Goal: Task Accomplishment & Management: Complete application form

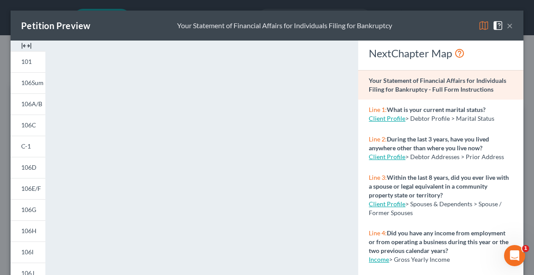
click at [507, 26] on button "×" at bounding box center [510, 25] width 6 height 11
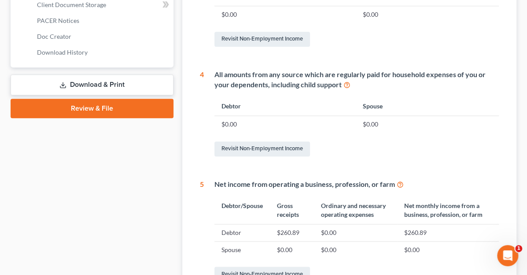
scroll to position [414, 0]
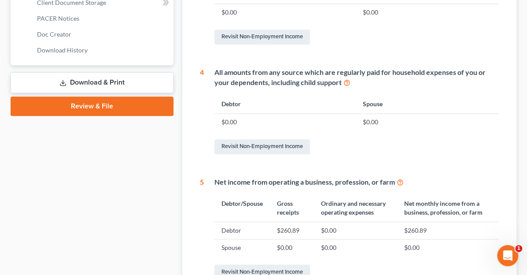
click at [79, 81] on link "Download & Print" at bounding box center [92, 82] width 163 height 21
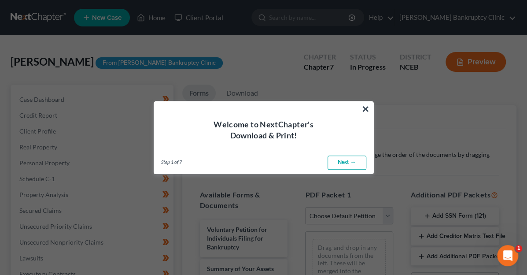
click at [338, 158] on link "Next →" at bounding box center [347, 163] width 39 height 14
select select "0"
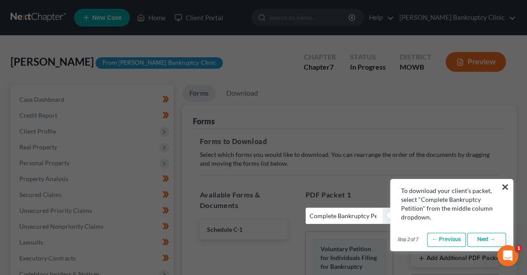
click at [483, 237] on link "Next →" at bounding box center [486, 240] width 39 height 14
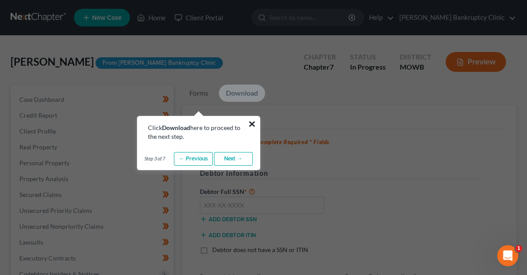
click at [252, 124] on button "×" at bounding box center [252, 124] width 8 height 14
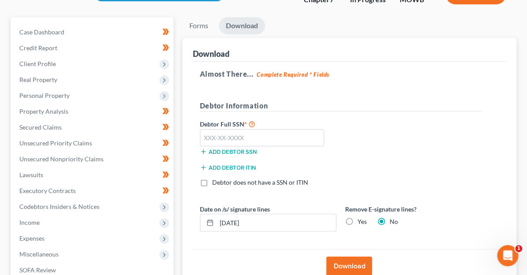
scroll to position [69, 0]
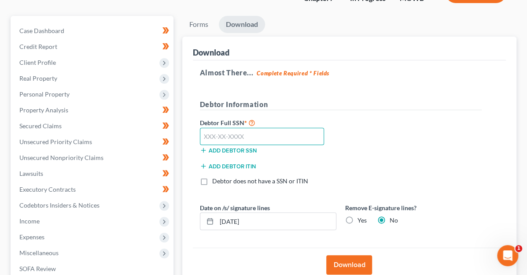
click at [246, 138] on input "text" at bounding box center [262, 137] width 125 height 18
type input "000-00-0000"
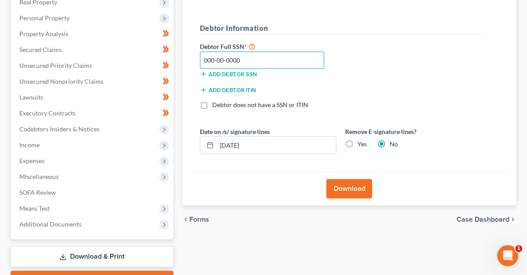
scroll to position [149, 0]
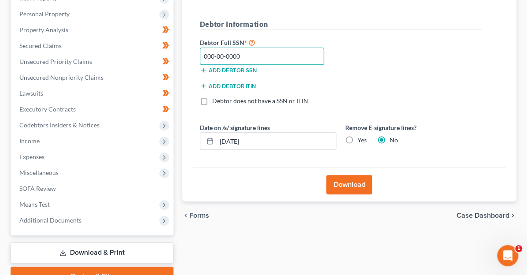
drag, startPoint x: 213, startPoint y: 60, endPoint x: 152, endPoint y: 58, distance: 61.7
click at [193, 58] on div "Almost There... Complete Required * Fields Debtor Information Debtor Full SSN *…" at bounding box center [349, 74] width 313 height 188
type input "550-63-6762"
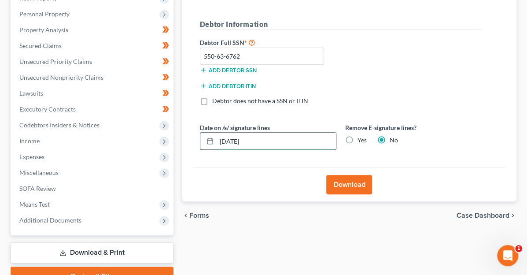
click at [242, 142] on input "10/14/2025" at bounding box center [276, 141] width 119 height 17
click at [358, 141] on label "Yes" at bounding box center [362, 140] width 9 height 9
click at [361, 141] on input "Yes" at bounding box center [364, 139] width 6 height 6
radio input "true"
radio input "false"
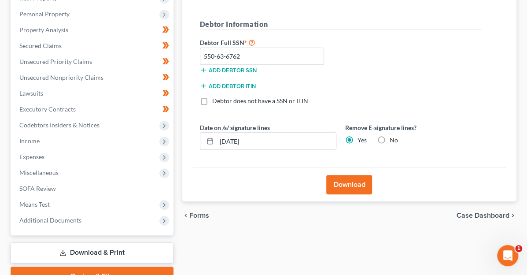
click at [330, 184] on button "Download" at bounding box center [349, 184] width 46 height 19
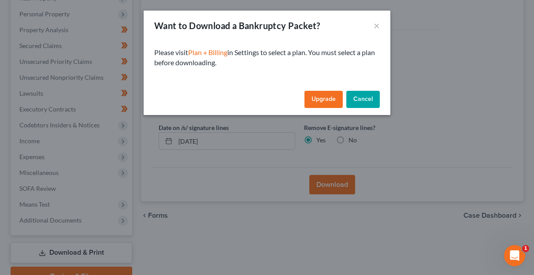
click at [369, 100] on button "Cancel" at bounding box center [362, 100] width 33 height 18
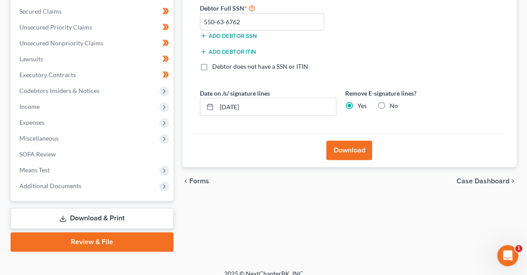
scroll to position [192, 0]
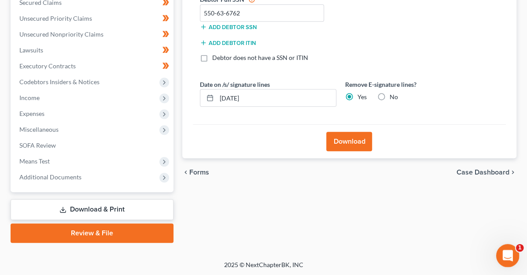
click at [504, 255] on icon "Open Intercom Messenger" at bounding box center [507, 254] width 15 height 15
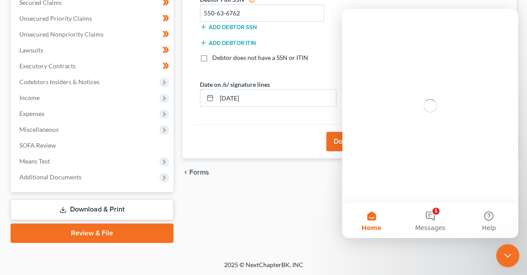
scroll to position [0, 0]
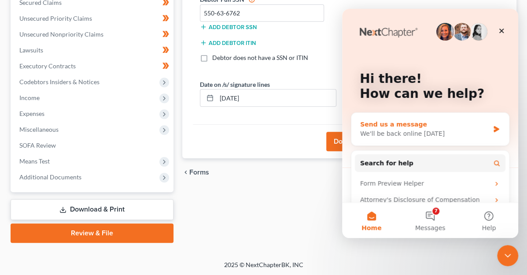
click at [440, 135] on div "We'll be back online [DATE]" at bounding box center [424, 133] width 129 height 9
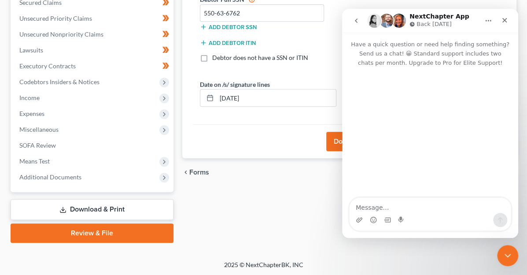
click at [440, 135] on div "Intercom messenger" at bounding box center [430, 132] width 176 height 131
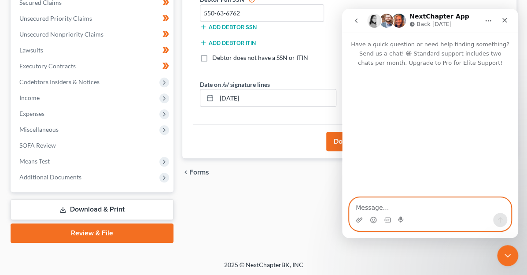
click at [400, 207] on textarea "Message…" at bounding box center [430, 205] width 161 height 15
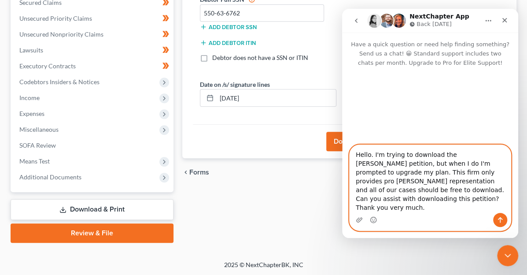
type textarea "Hello. I'm trying to download the Sonia Blanks petition, but when I do I'm prom…"
click at [498, 220] on icon "Send a message…" at bounding box center [500, 219] width 7 height 7
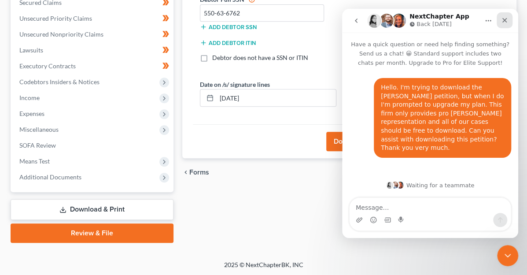
click at [507, 22] on icon "Close" at bounding box center [504, 20] width 7 height 7
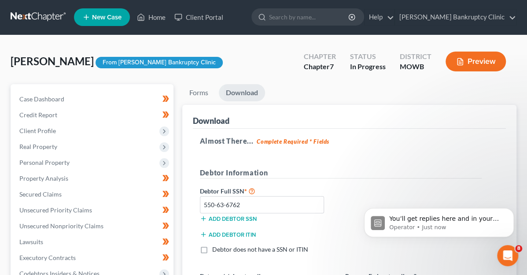
scroll to position [50, 0]
click at [182, 92] on link "Forms" at bounding box center [198, 92] width 33 height 17
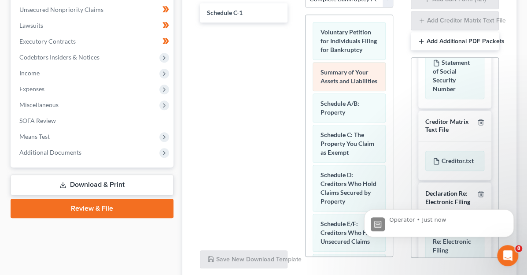
scroll to position [0, 0]
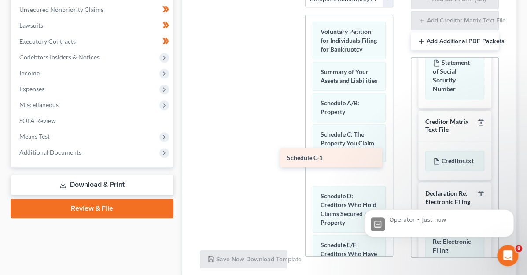
drag, startPoint x: 200, startPoint y: 4, endPoint x: 324, endPoint y: 160, distance: 199.5
click at [295, 1] on div "Schedule C-1 Schedule C-1" at bounding box center [244, 1] width 102 height 0
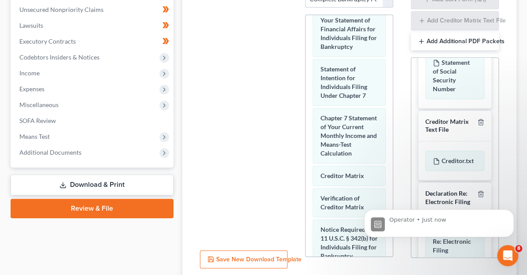
scroll to position [457, 0]
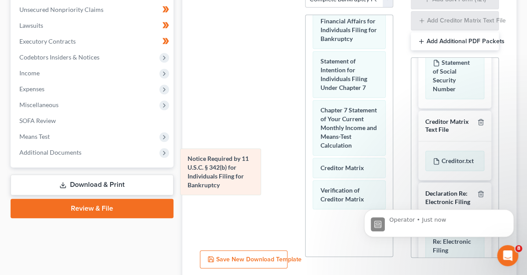
drag, startPoint x: 318, startPoint y: 174, endPoint x: 211, endPoint y: 169, distance: 106.7
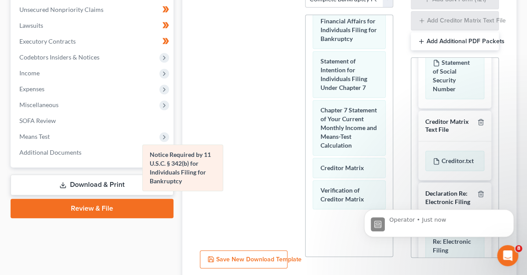
drag, startPoint x: 332, startPoint y: 165, endPoint x: 189, endPoint y: 156, distance: 143.0
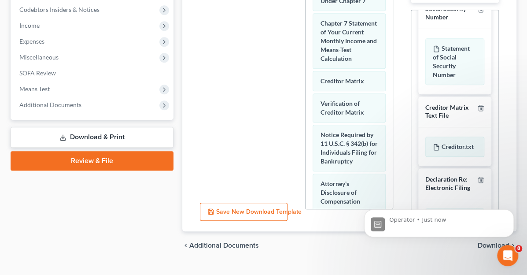
scroll to position [265, 0]
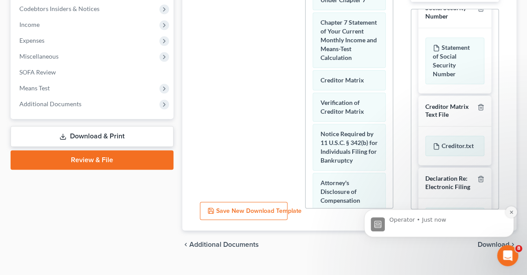
click at [514, 213] on icon "Dismiss notification" at bounding box center [511, 212] width 5 height 5
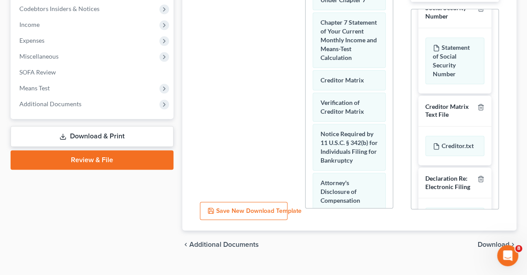
click at [487, 241] on span "Download" at bounding box center [494, 244] width 32 height 7
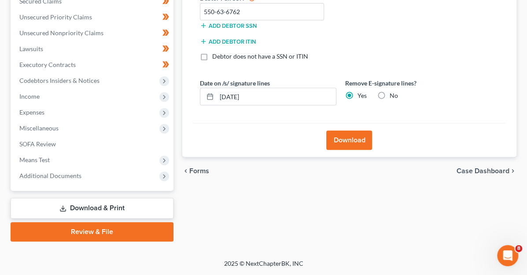
scroll to position [192, 0]
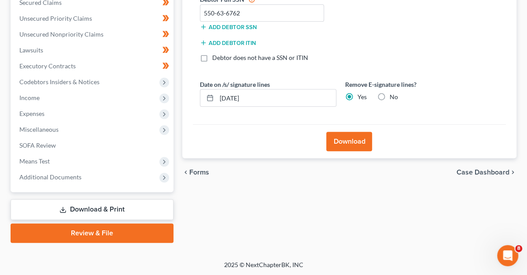
click at [326, 134] on button "Download" at bounding box center [349, 141] width 46 height 19
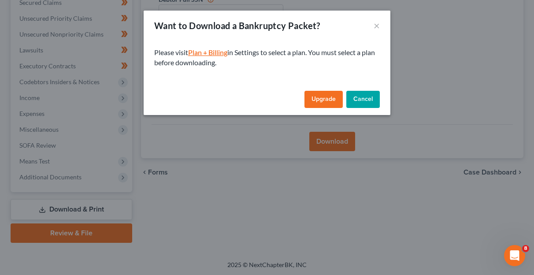
click at [208, 50] on link "Plan + Billing" at bounding box center [207, 52] width 39 height 8
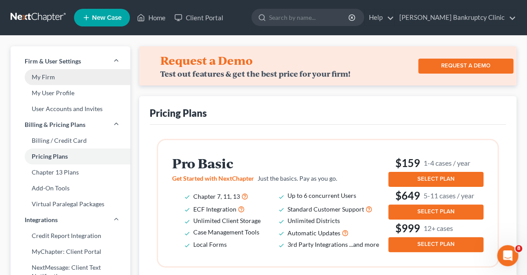
click at [45, 79] on link "My Firm" at bounding box center [71, 77] width 120 height 16
select select "57"
select select "24"
select select "28"
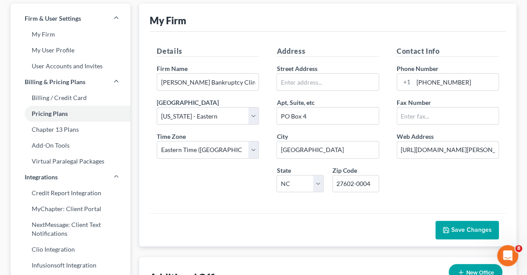
scroll to position [43, 0]
click at [308, 83] on input "text" at bounding box center [327, 81] width 101 height 17
type input "3"
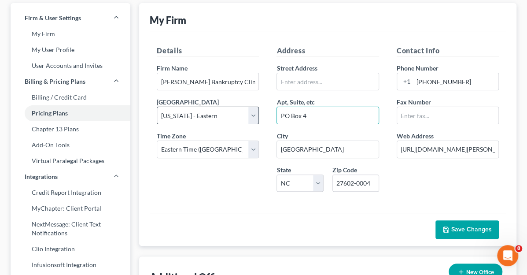
drag, startPoint x: 312, startPoint y: 112, endPoint x: 244, endPoint y: 115, distance: 67.9
click at [244, 115] on div "Details Firm Name * Stubbs Bankruptcy Clinic Primary District Select Alabama - …" at bounding box center [328, 121] width 360 height 153
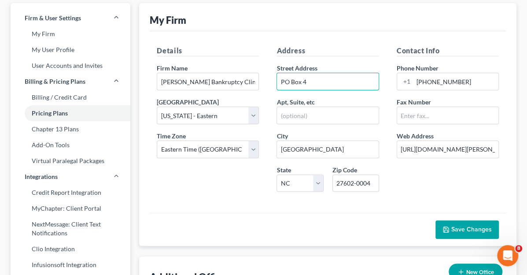
type input "PO Box 4"
drag, startPoint x: 450, startPoint y: 225, endPoint x: 452, endPoint y: 231, distance: 6.1
click at [452, 231] on span "Save Changes" at bounding box center [472, 229] width 41 height 7
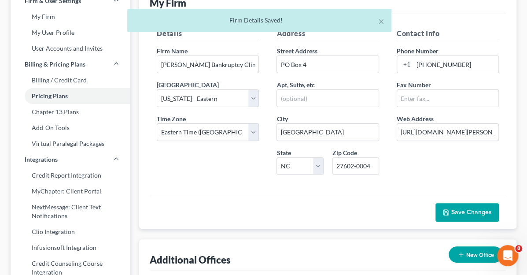
scroll to position [0, 0]
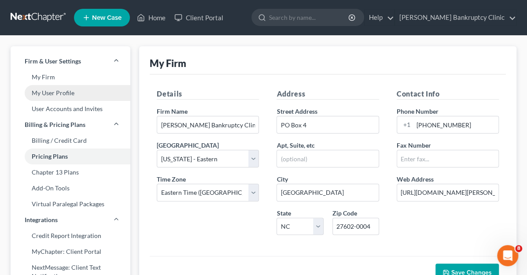
click at [67, 93] on link "My User Profile" at bounding box center [71, 93] width 120 height 16
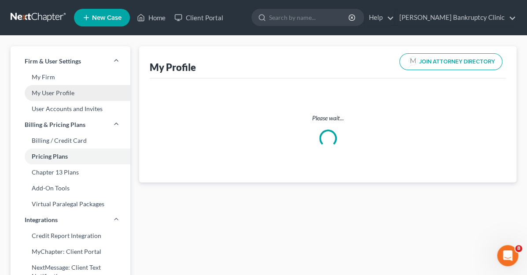
select select "28"
select select "57"
select select "attorney"
select select "0"
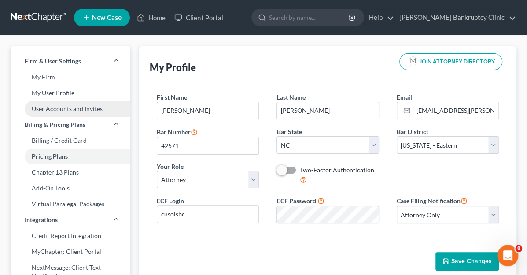
click at [72, 106] on link "User Accounts and Invites" at bounding box center [71, 109] width 120 height 16
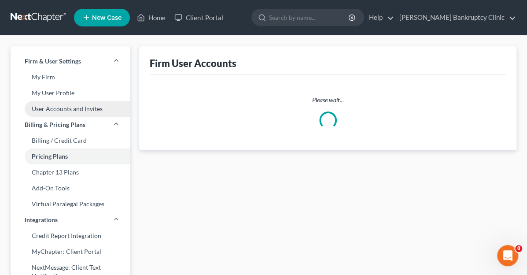
select select "0"
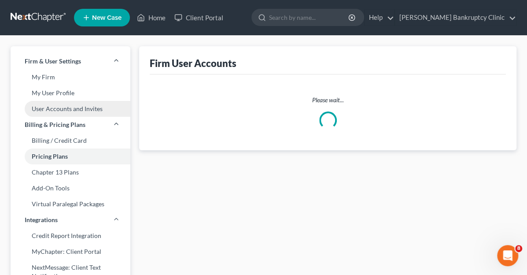
select select "0"
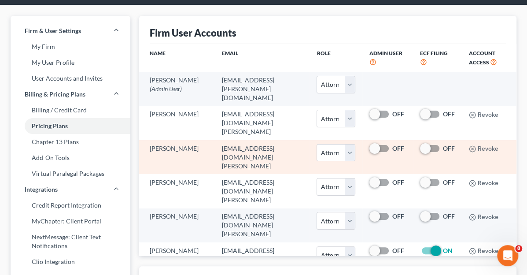
scroll to position [31, 0]
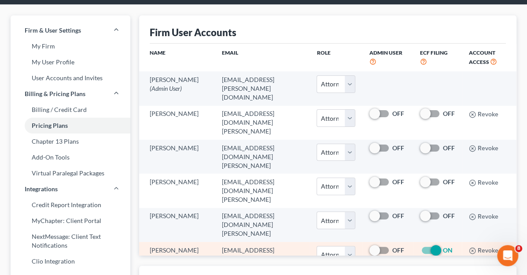
click at [443, 246] on label "ON" at bounding box center [448, 250] width 10 height 9
click at [447, 246] on input "ON" at bounding box center [450, 249] width 6 height 6
checkbox input "false"
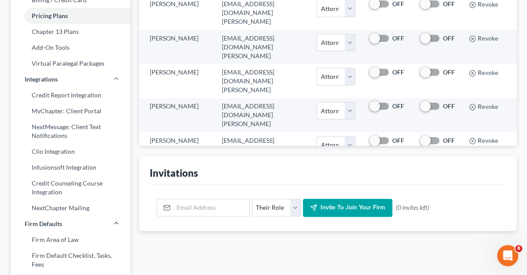
scroll to position [0, 0]
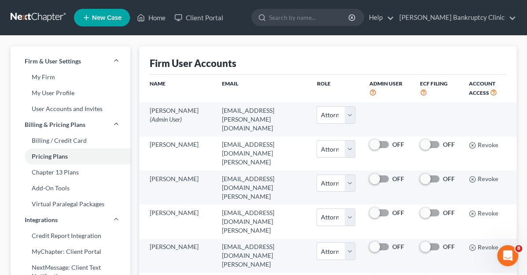
click at [54, 15] on link at bounding box center [39, 18] width 56 height 16
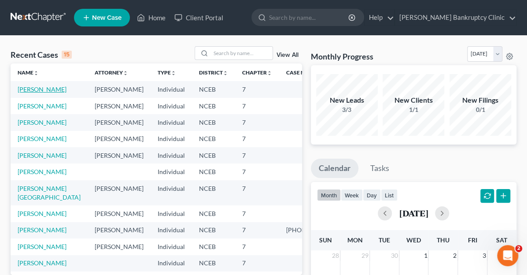
click at [41, 89] on link "[PERSON_NAME]" at bounding box center [42, 88] width 49 height 7
select select "9"
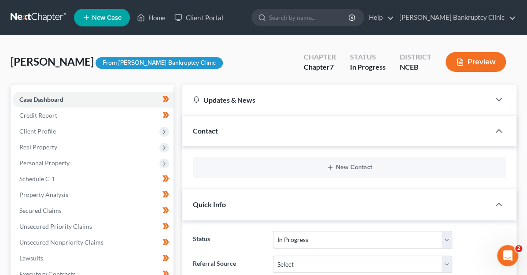
click at [475, 61] on button "Preview" at bounding box center [476, 62] width 60 height 20
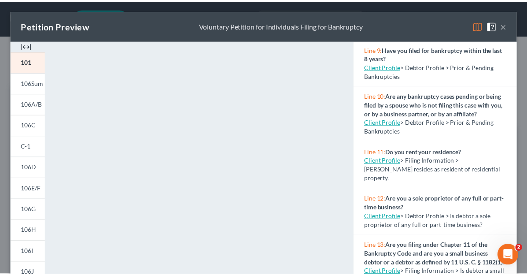
scroll to position [388, 0]
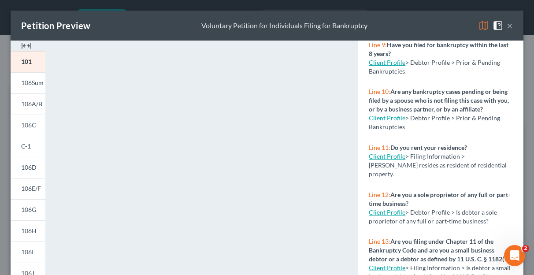
click at [389, 160] on link "Client Profile" at bounding box center [387, 155] width 37 height 7
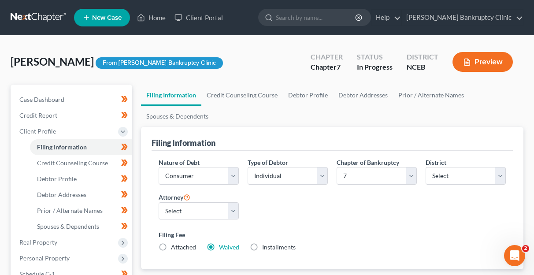
select select "1"
select select "0"
select select "57"
select select "0"
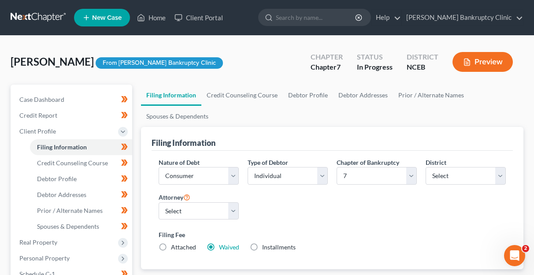
select select "28"
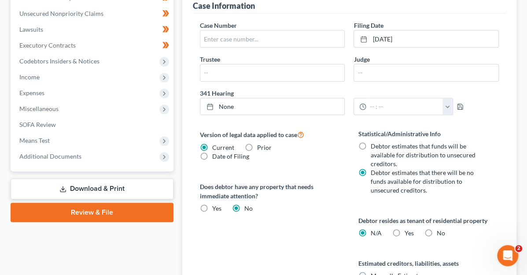
scroll to position [323, 0]
click at [404, 229] on label "Yes Yes" at bounding box center [408, 233] width 9 height 9
click at [408, 229] on input "Yes Yes" at bounding box center [411, 232] width 6 height 6
radio input "true"
radio input "false"
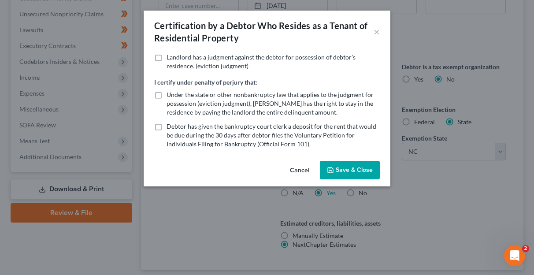
click at [343, 166] on button "Save & Close" at bounding box center [350, 170] width 60 height 19
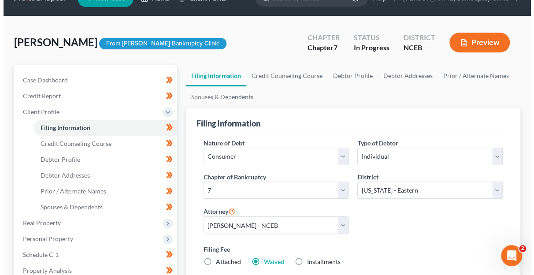
scroll to position [19, 0]
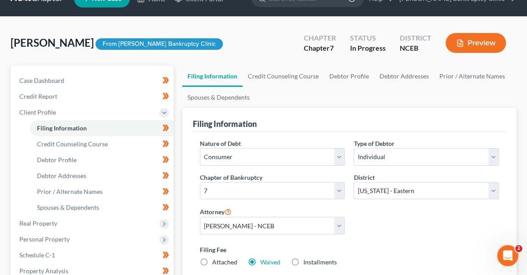
click at [477, 44] on button "Preview" at bounding box center [476, 43] width 60 height 20
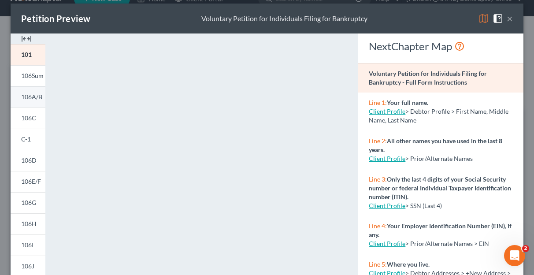
scroll to position [6, 0]
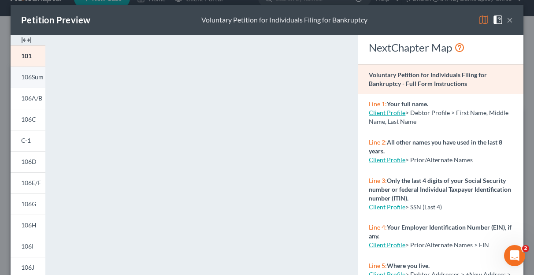
click at [28, 82] on link "106Sum" at bounding box center [28, 77] width 35 height 21
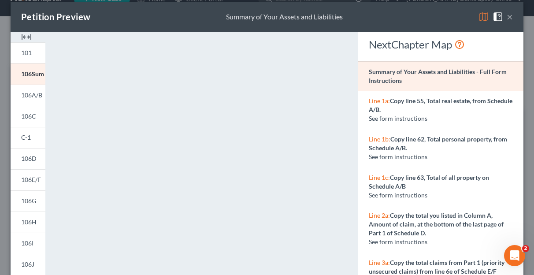
scroll to position [4, 0]
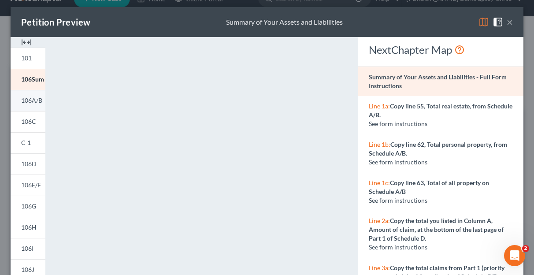
click at [26, 97] on span "106A/B" at bounding box center [31, 99] width 21 height 7
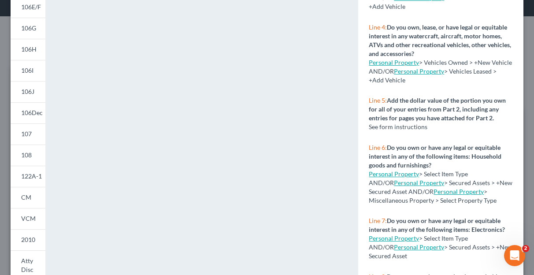
scroll to position [52, 0]
click at [392, 177] on link "Personal Property" at bounding box center [394, 173] width 50 height 7
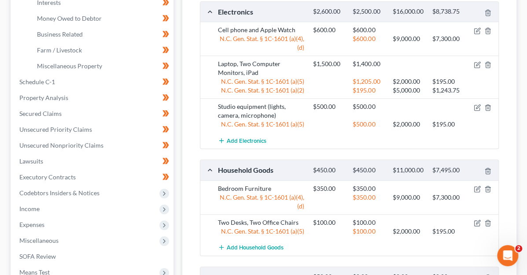
scroll to position [256, 0]
click at [478, 219] on icon "button" at bounding box center [477, 222] width 7 height 7
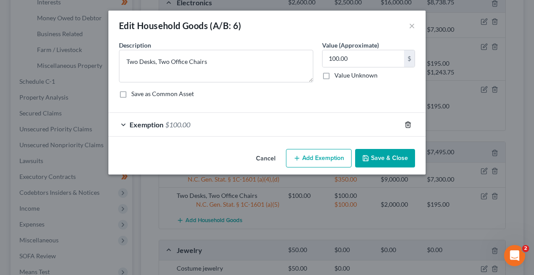
click at [408, 125] on line "button" at bounding box center [408, 125] width 0 height 2
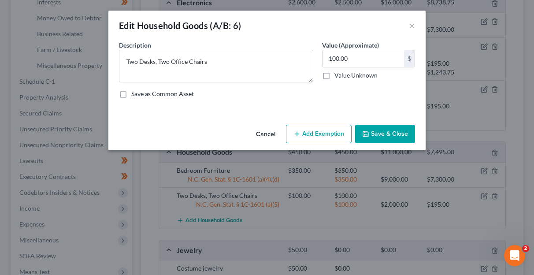
click at [385, 132] on button "Save & Close" at bounding box center [385, 134] width 60 height 19
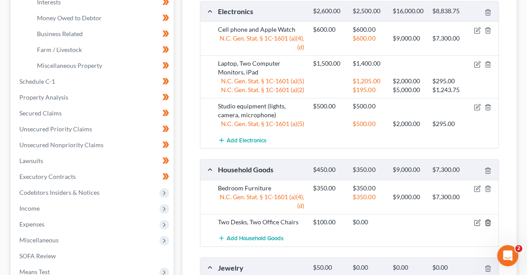
click at [488, 219] on icon "button" at bounding box center [488, 222] width 7 height 7
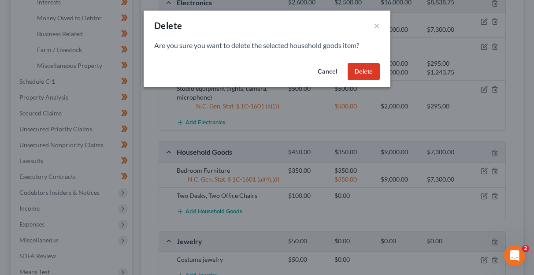
click at [359, 67] on button "Delete" at bounding box center [364, 72] width 32 height 18
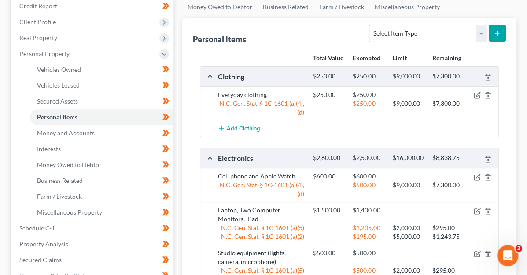
scroll to position [109, 0]
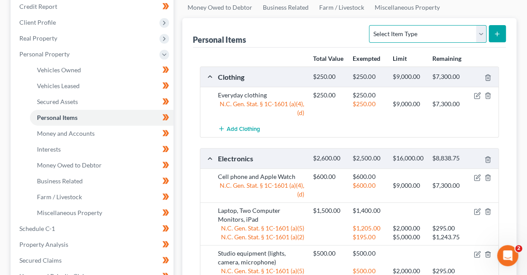
click at [479, 32] on select "Select Item Type Clothing (A/B: 11) Collectibles Of Value (A/B: 8) Electronics …" at bounding box center [427, 34] width 117 height 18
select select "other"
click at [369, 25] on select "Select Item Type Clothing (A/B: 11) Collectibles Of Value (A/B: 8) Electronics …" at bounding box center [427, 34] width 117 height 18
click at [480, 30] on select "Select Item Type Clothing (A/B: 11) Collectibles Of Value (A/B: 8) Electronics …" at bounding box center [427, 34] width 117 height 18
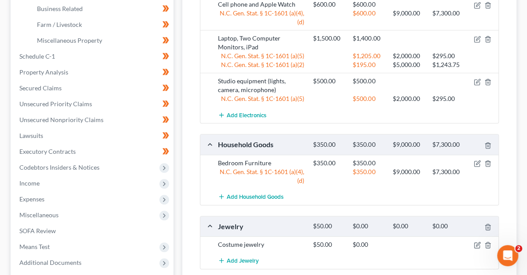
scroll to position [410, 0]
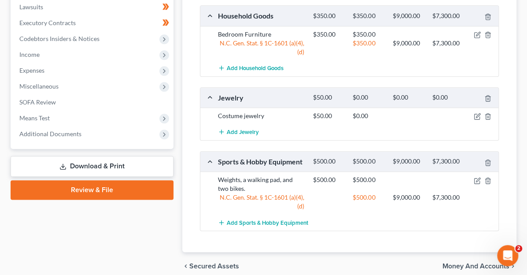
click at [487, 263] on span "Money and Accounts" at bounding box center [476, 266] width 67 height 7
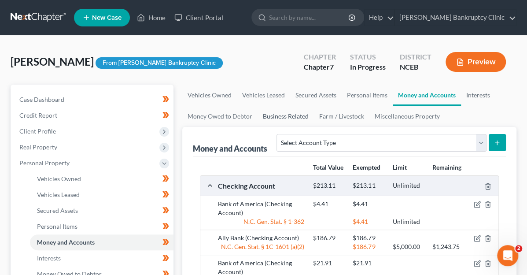
click at [258, 117] on link "Business Related" at bounding box center [286, 116] width 56 height 21
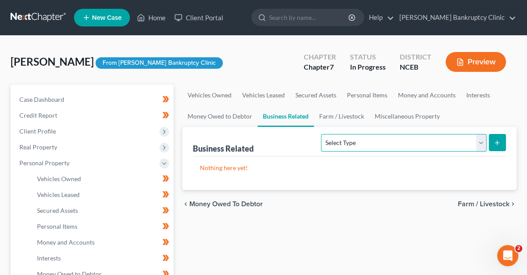
click at [482, 141] on select "Select Type Customer Lists (A/B: 43) Franchises (A/B: 27) Inventory (A/B: 41) L…" at bounding box center [403, 143] width 165 height 18
select select "office_equipment"
click at [321, 134] on select "Select Type Customer Lists (A/B: 43) Franchises (A/B: 27) Inventory (A/B: 41) L…" at bounding box center [403, 143] width 165 height 18
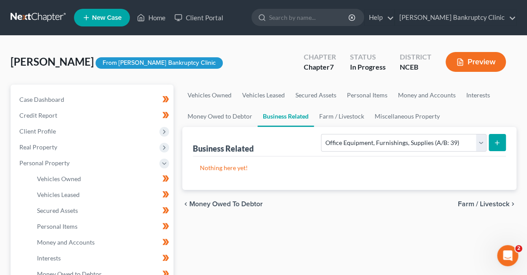
click at [497, 147] on button "submit" at bounding box center [497, 142] width 17 height 17
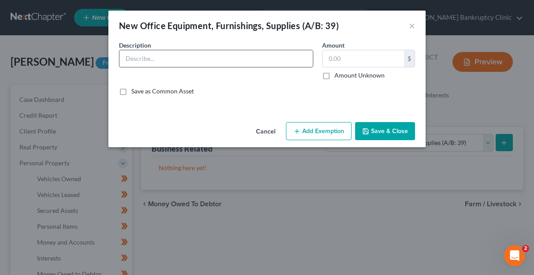
click at [250, 57] on input "text" at bounding box center [215, 58] width 193 height 17
type input "Two desks and two office chairs"
click at [329, 59] on input "text" at bounding box center [364, 58] width 82 height 17
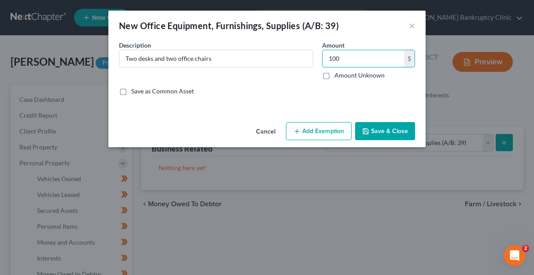
type input "100"
click at [327, 131] on button "Add Exemption" at bounding box center [319, 131] width 66 height 19
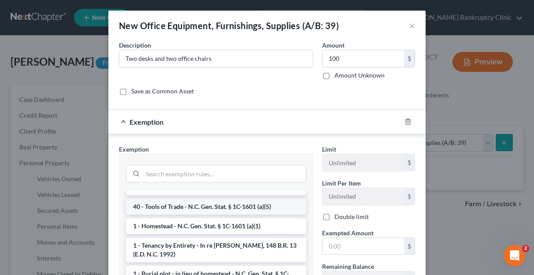
scroll to position [13, 0]
click at [245, 204] on li "40 - Tools of Trade - N.C. Gen. Stat. § 1C-1601 (a)(5)" at bounding box center [216, 206] width 180 height 16
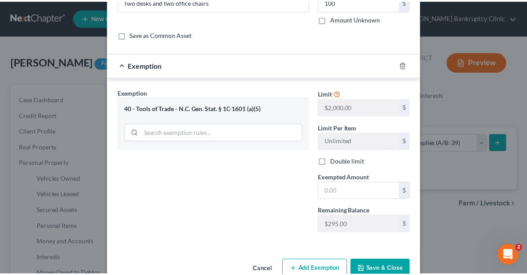
scroll to position [58, 0]
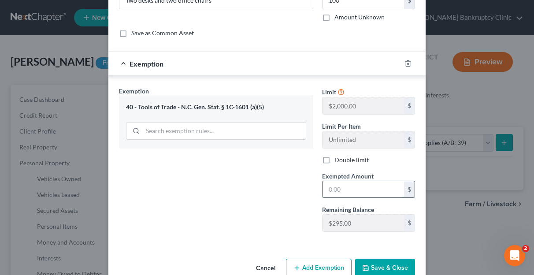
click at [349, 185] on input "text" at bounding box center [364, 189] width 82 height 17
type input "100"
click at [375, 263] on button "Save & Close" at bounding box center [385, 268] width 60 height 19
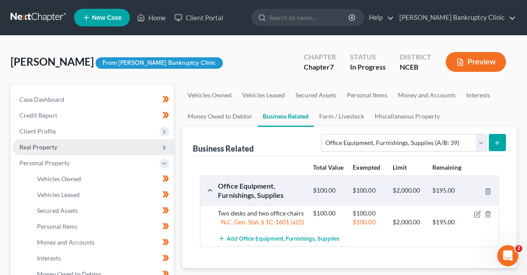
click at [57, 146] on span "Real Property" at bounding box center [92, 147] width 161 height 16
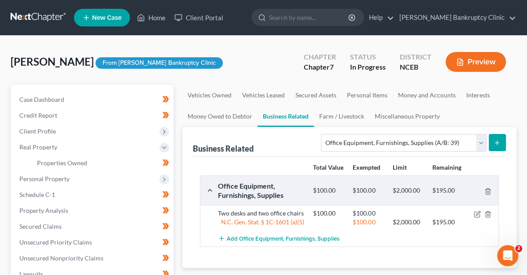
click at [483, 59] on button "Preview" at bounding box center [476, 62] width 60 height 20
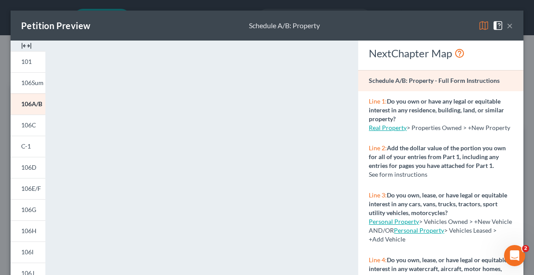
click at [507, 26] on button "×" at bounding box center [510, 25] width 6 height 11
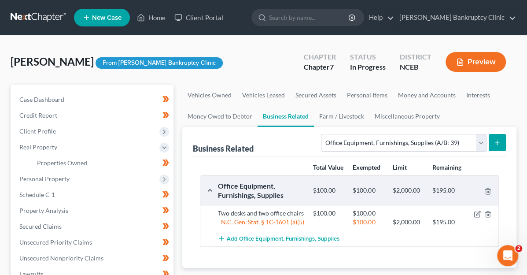
click at [501, 141] on button "submit" at bounding box center [497, 142] width 17 height 17
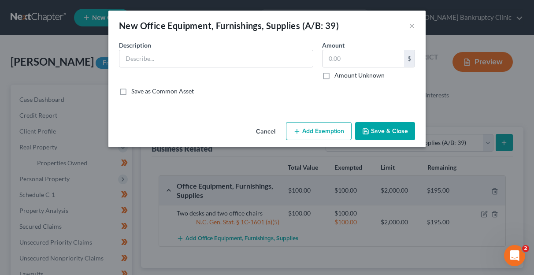
click at [270, 127] on button "Cancel" at bounding box center [265, 132] width 33 height 18
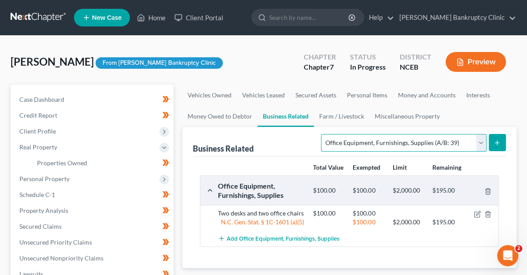
click at [480, 138] on select "Select Type Customer Lists (A/B: 43) Franchises (A/B: 27) Inventory (A/B: 41) L…" at bounding box center [403, 143] width 165 height 18
click at [321, 134] on select "Select Type Customer Lists (A/B: 43) Franchises (A/B: 27) Inventory (A/B: 41) L…" at bounding box center [403, 143] width 165 height 18
click at [501, 145] on icon "submit" at bounding box center [497, 142] width 7 height 7
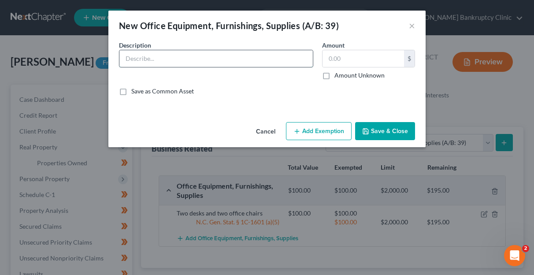
click at [248, 57] on input "text" at bounding box center [215, 58] width 193 height 17
type input "Laptop and Two Computer Monitors"
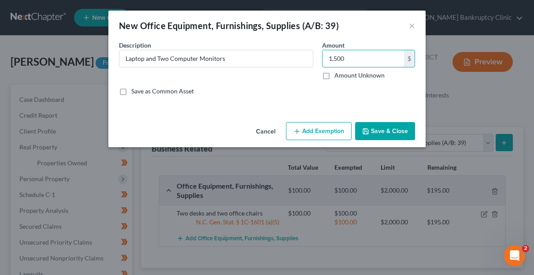
type input "1,500"
click at [374, 132] on button "Save & Close" at bounding box center [385, 131] width 60 height 19
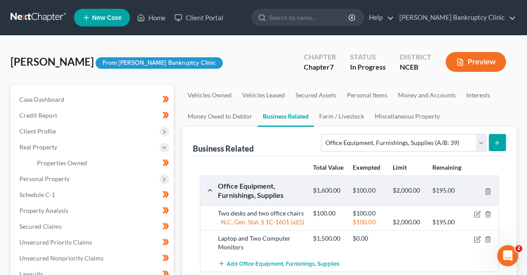
click at [500, 145] on icon "submit" at bounding box center [497, 142] width 7 height 7
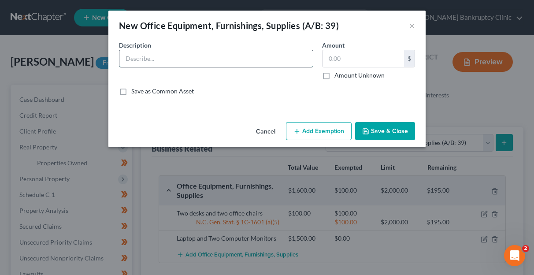
click at [238, 61] on input "text" at bounding box center [215, 58] width 193 height 17
type input "Miscellaneous studio equipment (microphone, lights)"
click at [352, 59] on input "text" at bounding box center [364, 58] width 82 height 17
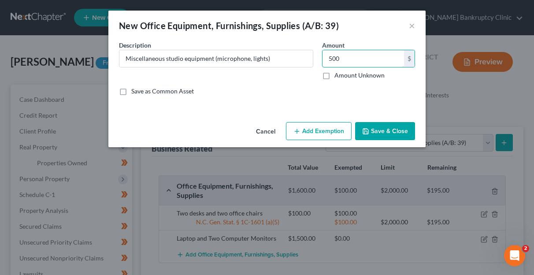
type input "500"
click at [383, 126] on button "Save & Close" at bounding box center [385, 131] width 60 height 19
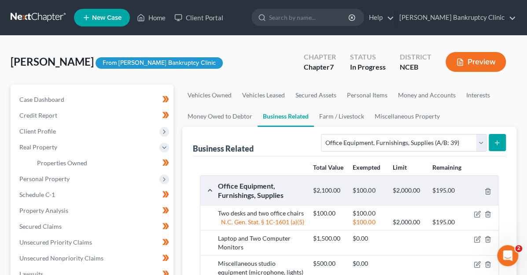
scroll to position [0, 0]
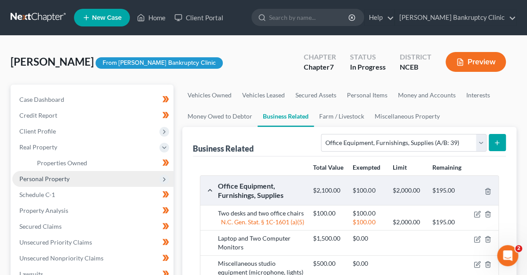
click at [48, 176] on span "Personal Property" at bounding box center [44, 178] width 50 height 7
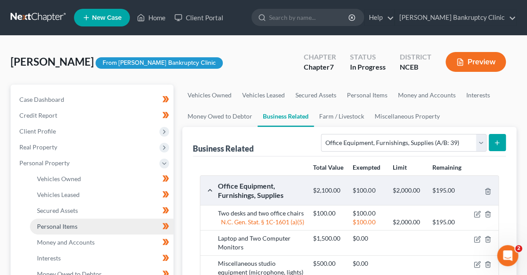
click at [61, 224] on span "Personal Items" at bounding box center [57, 225] width 41 height 7
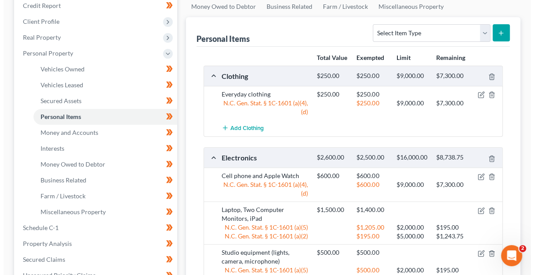
scroll to position [110, 0]
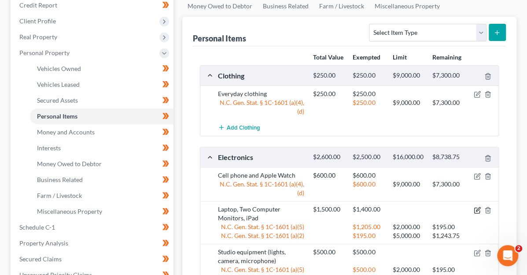
click at [478, 207] on icon "button" at bounding box center [477, 210] width 7 height 7
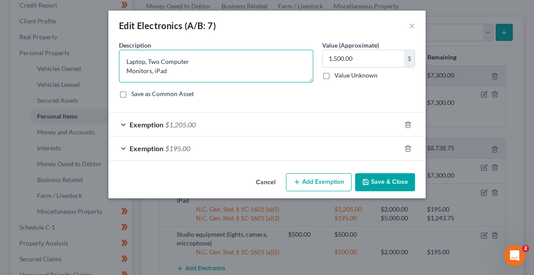
drag, startPoint x: 154, startPoint y: 70, endPoint x: 117, endPoint y: 57, distance: 39.4
click at [117, 57] on div "Description * Laptop, Two Computer Monitors, iPad" at bounding box center [216, 62] width 203 height 42
type textarea "iPad"
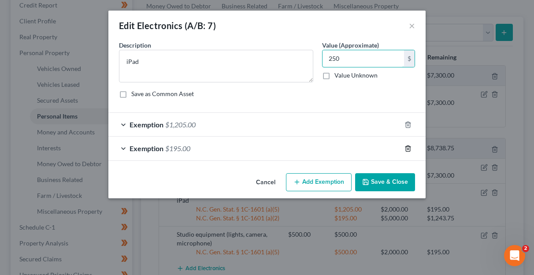
type input "250"
click at [406, 148] on icon "button" at bounding box center [407, 148] width 7 height 7
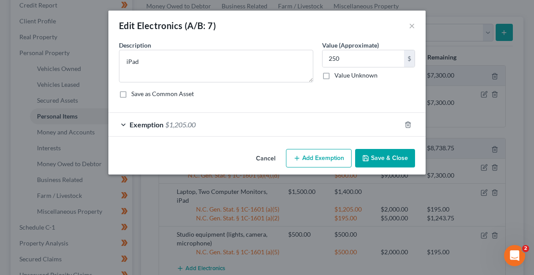
click at [218, 126] on div "Exemption $1,205.00" at bounding box center [254, 124] width 293 height 23
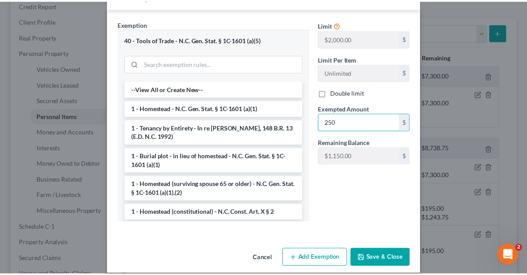
scroll to position [129, 0]
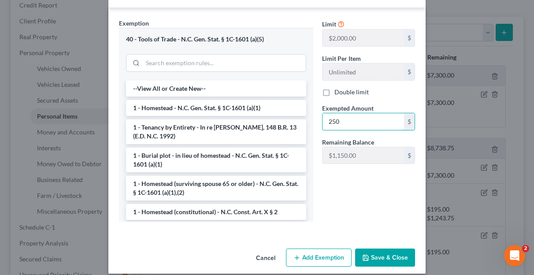
type input "250"
click at [388, 254] on button "Save & Close" at bounding box center [385, 257] width 60 height 19
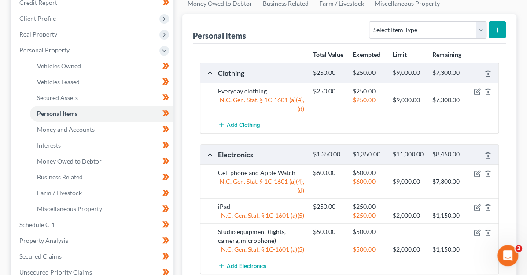
scroll to position [114, 0]
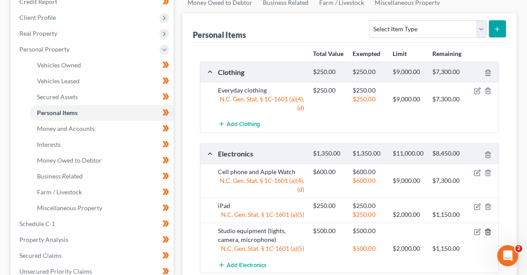
click at [488, 231] on line "button" at bounding box center [488, 232] width 0 height 2
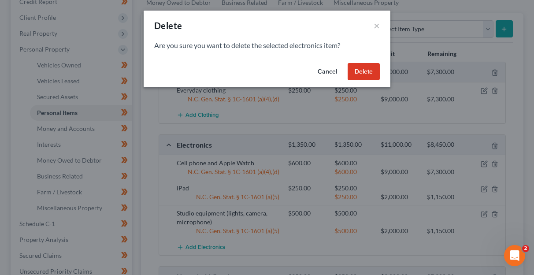
click at [366, 67] on button "Delete" at bounding box center [364, 72] width 32 height 18
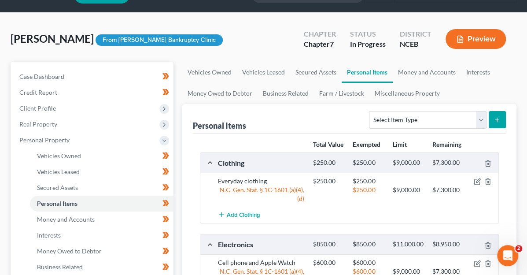
scroll to position [18, 0]
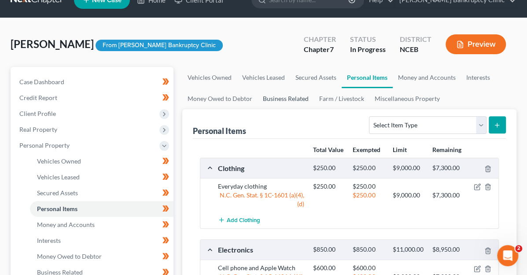
click at [258, 96] on link "Business Related" at bounding box center [286, 98] width 56 height 21
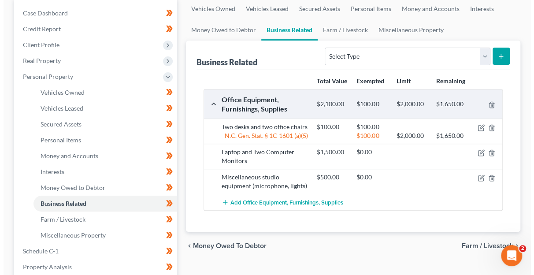
scroll to position [91, 0]
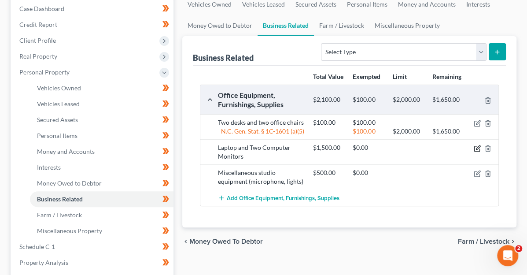
click at [474, 145] on icon "button" at bounding box center [477, 148] width 7 height 7
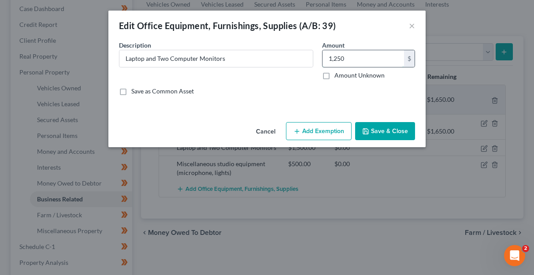
type input "1,250"
click at [320, 126] on button "Add Exemption" at bounding box center [319, 131] width 66 height 19
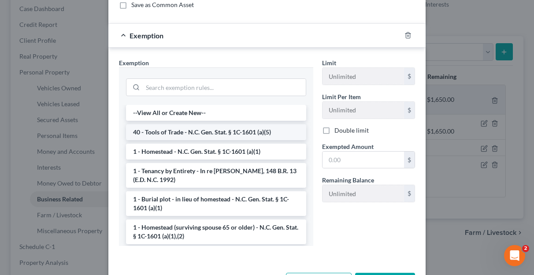
click at [260, 128] on li "40 - Tools of Trade - N.C. Gen. Stat. § 1C-1601 (a)(5)" at bounding box center [216, 132] width 180 height 16
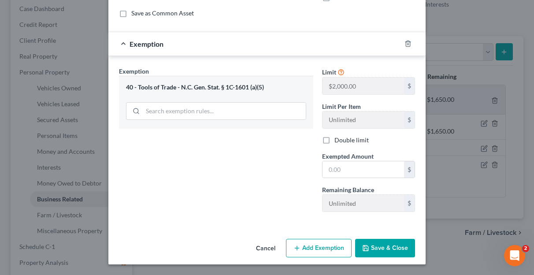
scroll to position [76, 0]
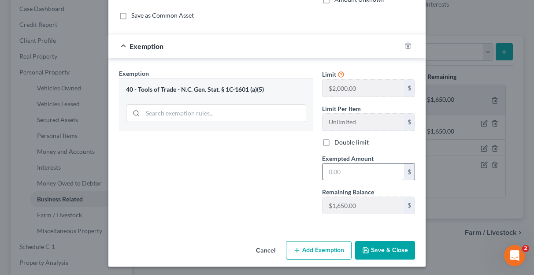
click at [355, 172] on input "text" at bounding box center [364, 171] width 82 height 17
type input "1,250"
click at [380, 247] on button "Save & Close" at bounding box center [385, 250] width 60 height 19
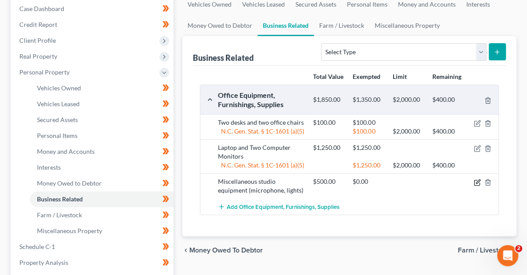
click at [475, 179] on icon "button" at bounding box center [477, 182] width 7 height 7
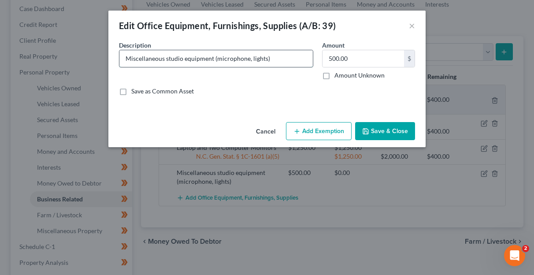
click at [249, 59] on input "Miscellaneous studio equipment (microphone, lights)" at bounding box center [215, 58] width 193 height 17
type input "Miscellaneous studio equipment (microphone, camera, and lights)"
click at [374, 128] on button "Save & Close" at bounding box center [385, 131] width 60 height 19
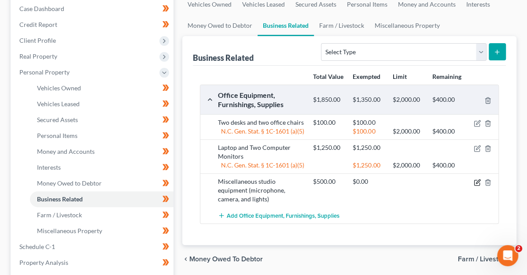
click at [477, 179] on icon "button" at bounding box center [477, 182] width 7 height 7
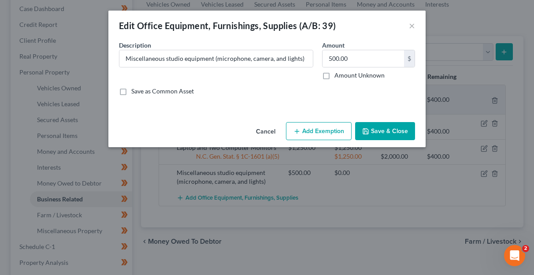
click at [332, 127] on button "Add Exemption" at bounding box center [319, 131] width 66 height 19
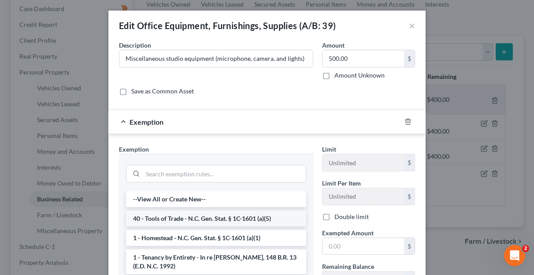
click at [221, 215] on li "40 - Tools of Trade - N.C. Gen. Stat. § 1C-1601 (a)(5)" at bounding box center [216, 219] width 180 height 16
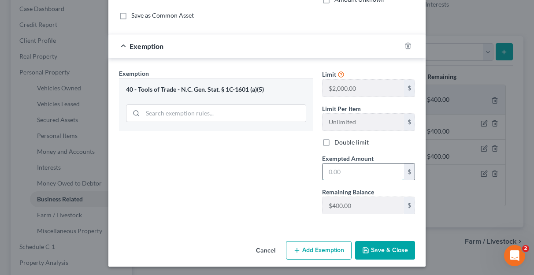
click at [350, 169] on input "text" at bounding box center [364, 171] width 82 height 17
type input "400"
click at [314, 249] on button "Add Exemption" at bounding box center [319, 250] width 66 height 19
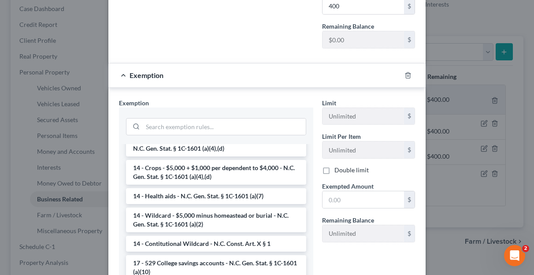
scroll to position [211, 0]
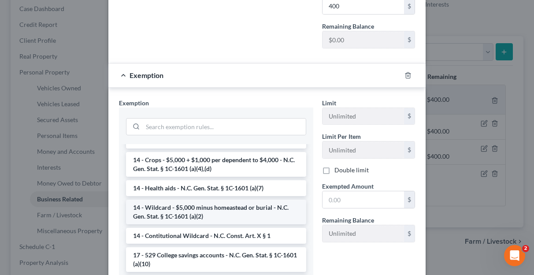
click at [235, 202] on li "14 - Wildcard - $5,000 minus homeastead or burial - N.C. Gen. Stat. § 1C-1601 (…" at bounding box center [216, 212] width 180 height 25
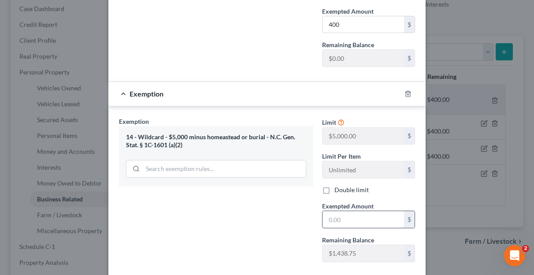
scroll to position [227, 0]
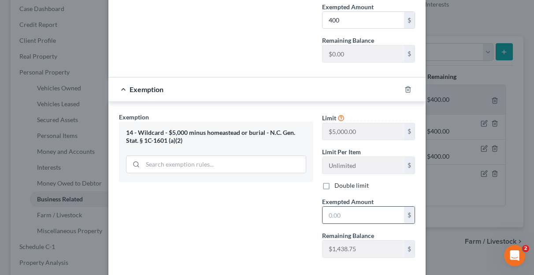
click at [344, 211] on input "text" at bounding box center [364, 215] width 82 height 17
type input "100"
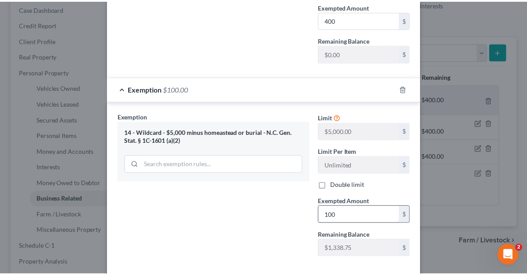
scroll to position [270, 0]
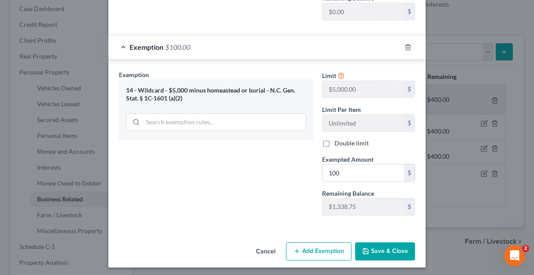
click at [375, 244] on button "Save & Close" at bounding box center [385, 251] width 60 height 19
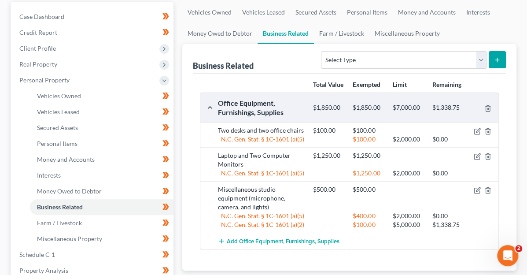
scroll to position [80, 0]
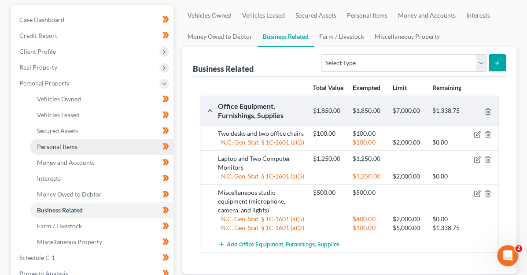
click at [67, 146] on span "Personal Items" at bounding box center [57, 146] width 41 height 7
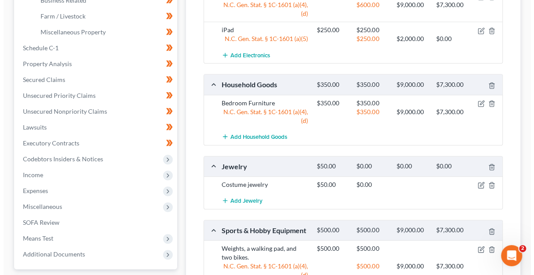
scroll to position [290, 0]
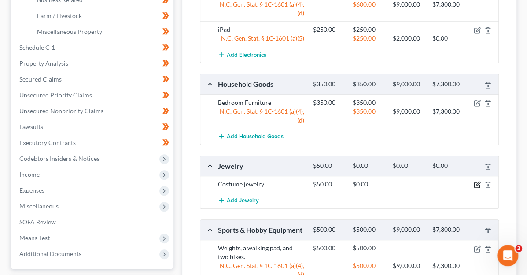
click at [477, 181] on icon "button" at bounding box center [477, 184] width 7 height 7
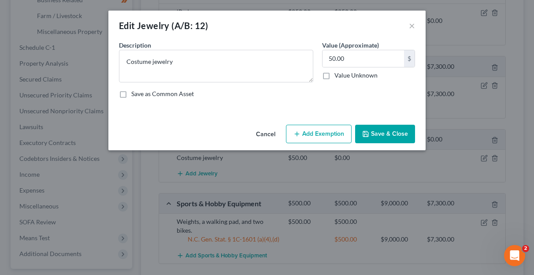
click at [315, 133] on button "Add Exemption" at bounding box center [319, 134] width 66 height 19
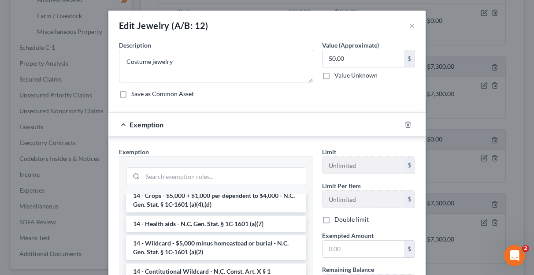
scroll to position [206, 0]
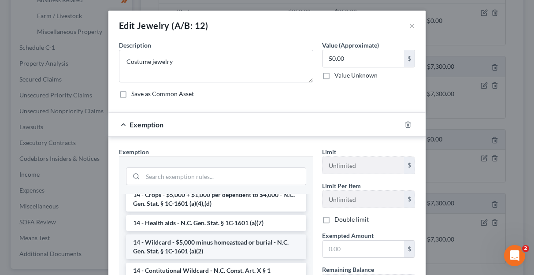
click at [223, 242] on li "14 - Wildcard - $5,000 minus homeastead or burial - N.C. Gen. Stat. § 1C-1601 (…" at bounding box center [216, 246] width 180 height 25
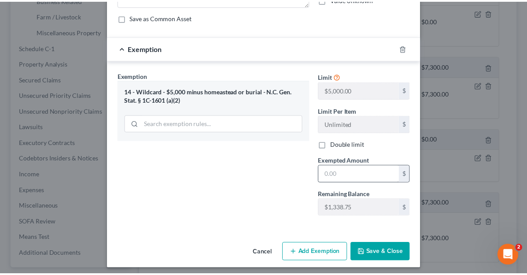
scroll to position [79, 0]
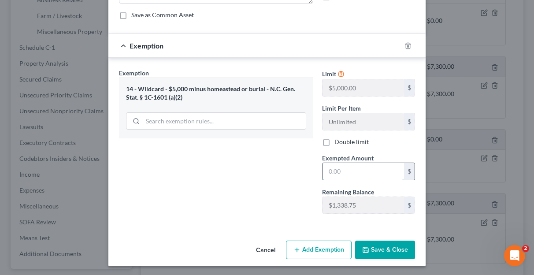
click at [348, 173] on input "text" at bounding box center [364, 171] width 82 height 17
type input "50"
click at [380, 245] on button "Save & Close" at bounding box center [385, 250] width 60 height 19
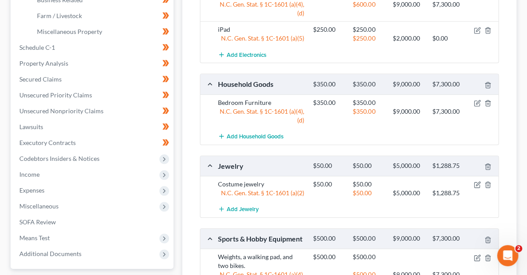
scroll to position [367, 0]
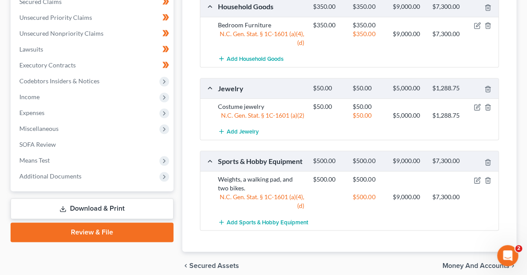
click at [464, 262] on span "Money and Accounts" at bounding box center [476, 265] width 67 height 7
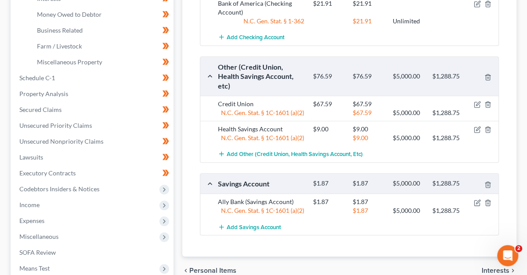
scroll to position [288, 0]
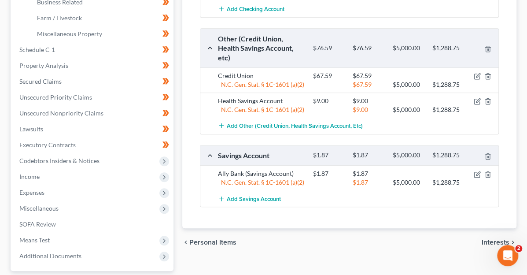
click at [487, 239] on span "Interests" at bounding box center [496, 242] width 28 height 7
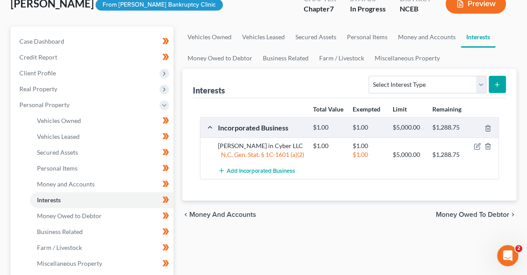
scroll to position [59, 0]
click at [456, 212] on span "Money Owed to Debtor" at bounding box center [473, 214] width 74 height 7
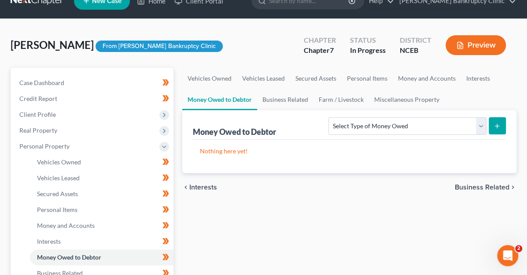
scroll to position [17, 0]
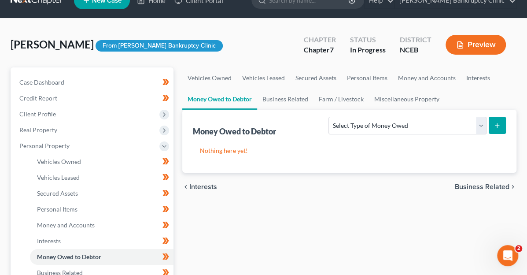
click at [473, 184] on span "Business Related" at bounding box center [482, 186] width 55 height 7
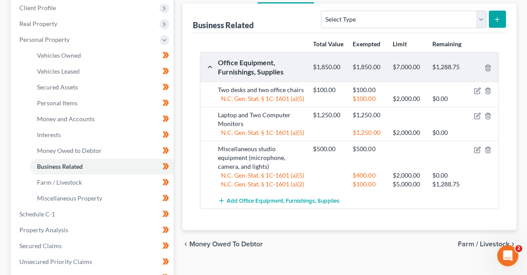
scroll to position [124, 0]
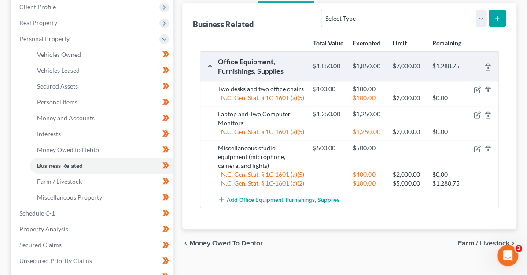
click at [481, 240] on span "Farm / Livestock" at bounding box center [484, 243] width 52 height 7
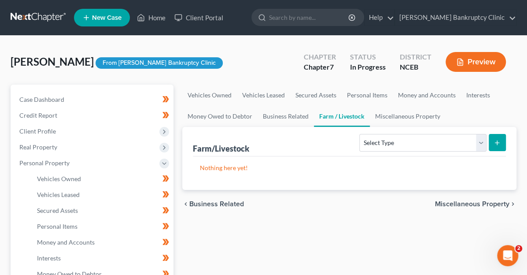
click at [466, 205] on span "Miscellaneous Property" at bounding box center [472, 203] width 74 height 7
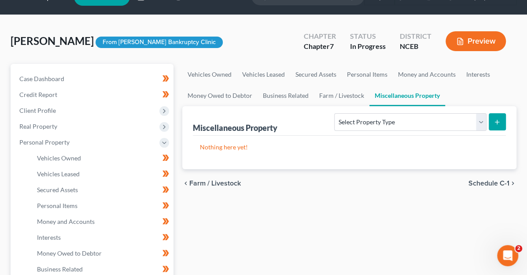
scroll to position [21, 0]
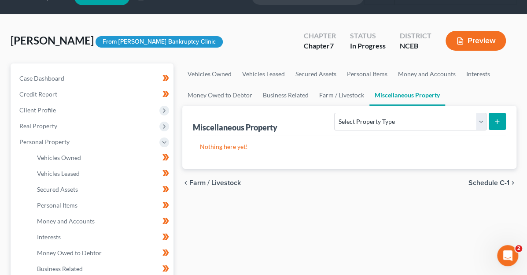
click at [482, 179] on span "Schedule C-1" at bounding box center [489, 182] width 41 height 7
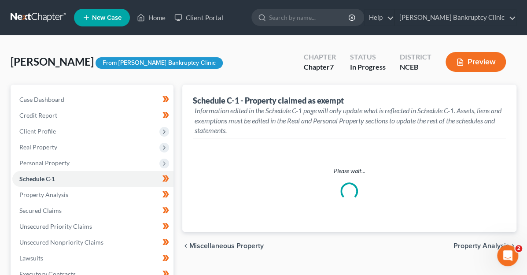
select select "[GEOGRAPHIC_DATA]"
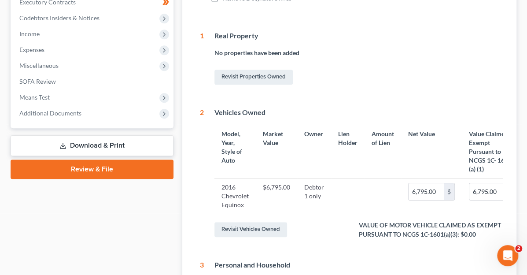
scroll to position [272, 0]
click at [470, 183] on input "6,795.00" at bounding box center [487, 191] width 35 height 17
type input "3"
click at [470, 183] on input "3.00" at bounding box center [487, 191] width 35 height 17
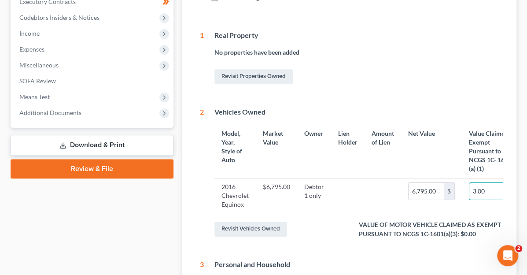
type input "3"
click at [470, 183] on input "3.00" at bounding box center [487, 191] width 35 height 17
type input "3.0"
click at [470, 183] on input "3.00" at bounding box center [487, 191] width 35 height 17
type input "3"
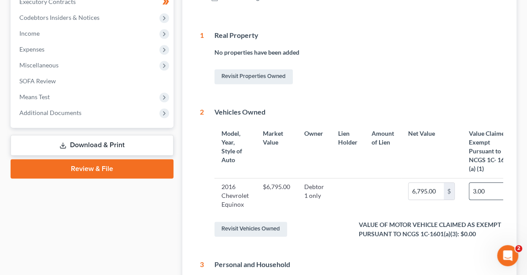
click at [470, 183] on input "3.00" at bounding box center [487, 191] width 35 height 17
type input "3"
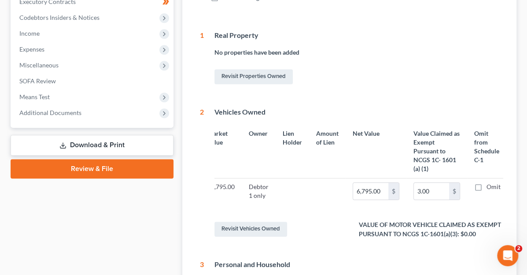
scroll to position [0, 0]
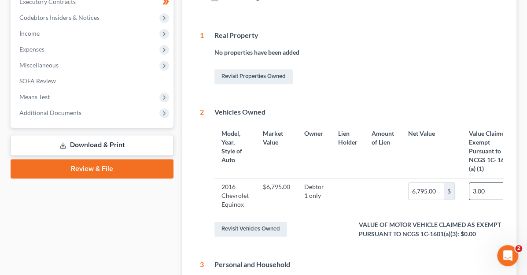
click at [470, 183] on input "3.00" at bounding box center [487, 191] width 35 height 17
type input "3.0"
click at [470, 183] on input "3.00" at bounding box center [487, 191] width 35 height 17
type input "3"
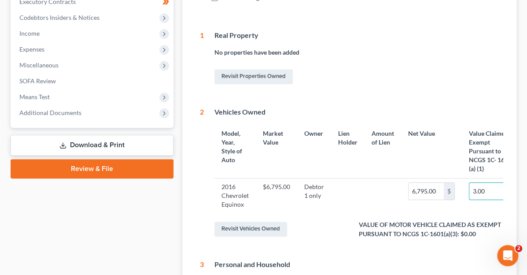
click at [470, 183] on input "3.00" at bounding box center [487, 191] width 35 height 17
type input "3"
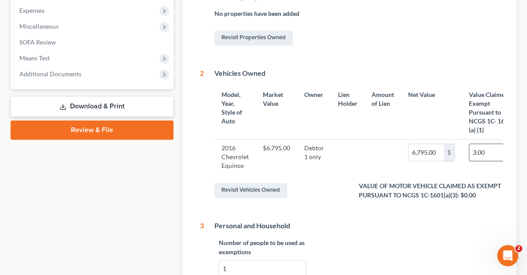
scroll to position [311, 0]
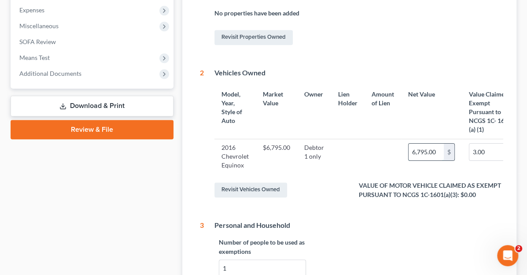
click at [409, 144] on input "6,795.00" at bounding box center [426, 152] width 35 height 17
type input "3"
click at [470, 144] on input "3.00" at bounding box center [487, 152] width 35 height 17
type input "3"
click at [470, 144] on input "3.00" at bounding box center [487, 152] width 35 height 17
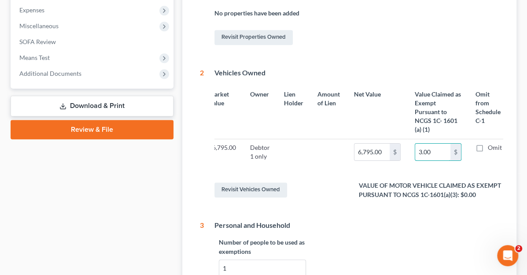
scroll to position [0, 56]
click at [414, 144] on input "3.00" at bounding box center [431, 152] width 35 height 17
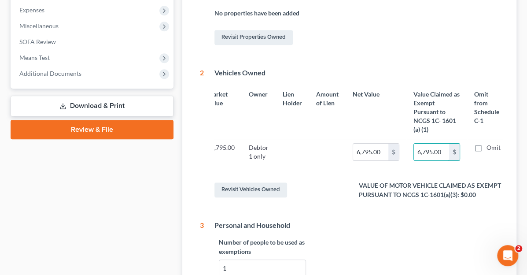
click at [414, 144] on input "6,795.00" at bounding box center [431, 152] width 35 height 17
type input "795.00"
click at [414, 144] on input "795.00" at bounding box center [431, 152] width 35 height 17
type input "3"
click at [414, 144] on input "3.00" at bounding box center [431, 152] width 35 height 17
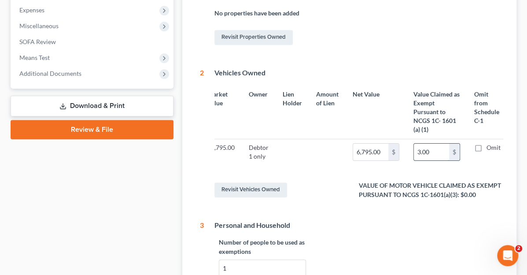
type input "35.00"
click at [414, 144] on input "35.00" at bounding box center [431, 152] width 35 height 17
type input "350.00"
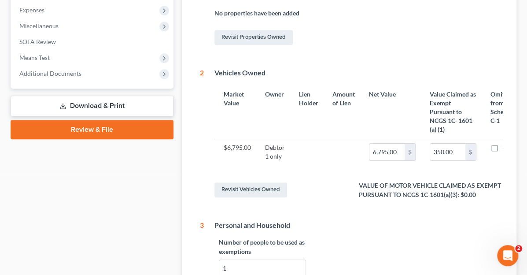
scroll to position [0, 38]
click at [432, 144] on input "350.00" at bounding box center [449, 152] width 35 height 17
type input "3,500.00"
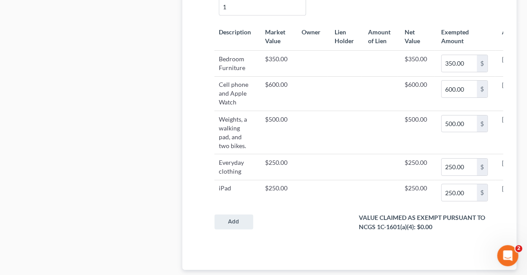
scroll to position [630, 0]
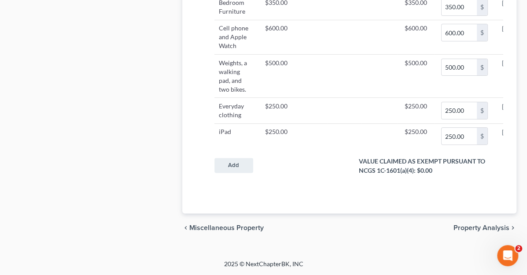
click at [466, 224] on span "Property Analysis" at bounding box center [482, 227] width 56 height 7
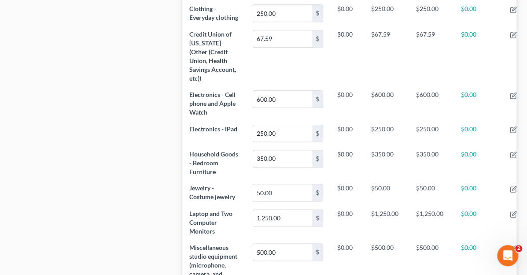
scroll to position [552, 0]
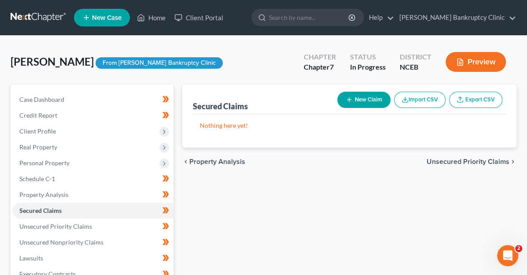
scroll to position [4, 0]
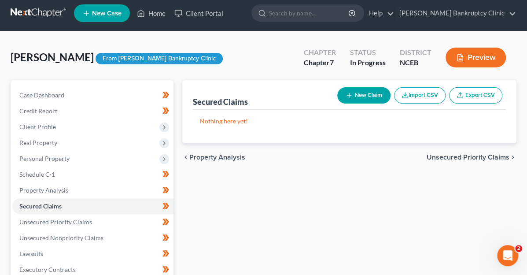
click at [450, 154] on span "Unsecured Priority Claims" at bounding box center [468, 157] width 83 height 7
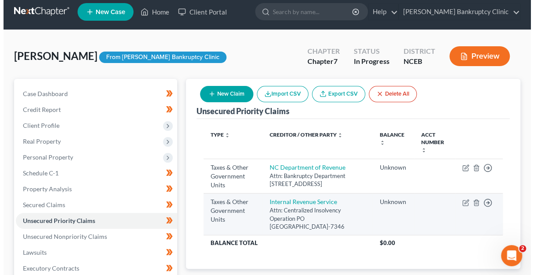
scroll to position [7, 0]
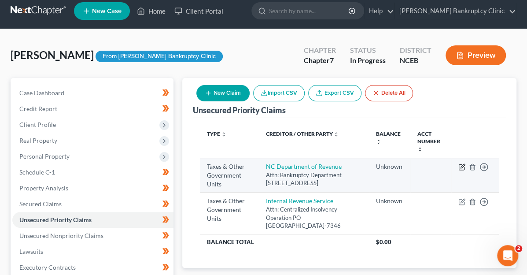
click at [460, 163] on icon "button" at bounding box center [462, 166] width 7 height 7
select select "2"
select select "0"
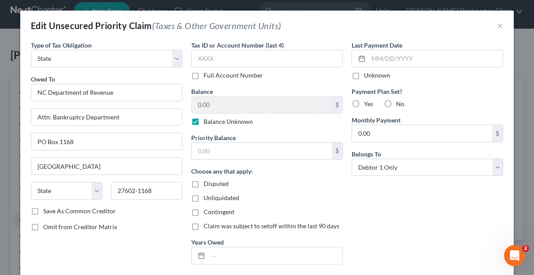
click at [204, 120] on label "Balance Unknown" at bounding box center [228, 121] width 49 height 9
click at [207, 120] on input "Balance Unknown" at bounding box center [210, 120] width 6 height 6
checkbox input "false"
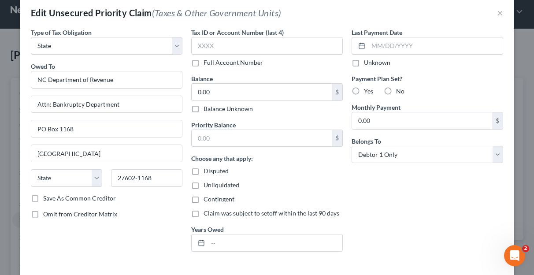
scroll to position [13, 0]
click at [396, 88] on label "No" at bounding box center [400, 90] width 8 height 9
click at [400, 88] on input "No" at bounding box center [403, 89] width 6 height 6
radio input "true"
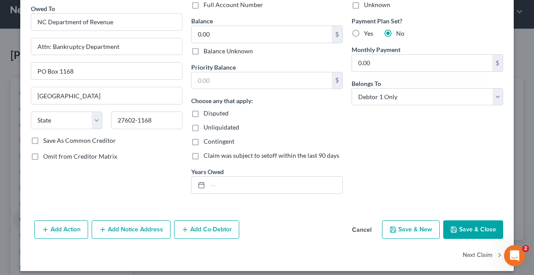
scroll to position [71, 0]
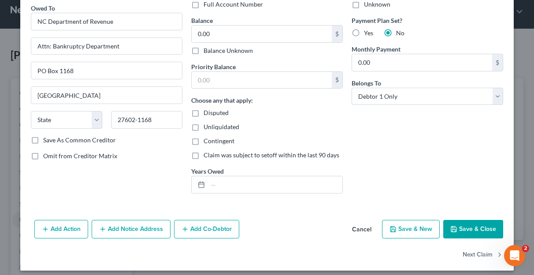
click at [461, 226] on button "Save & Close" at bounding box center [473, 229] width 60 height 19
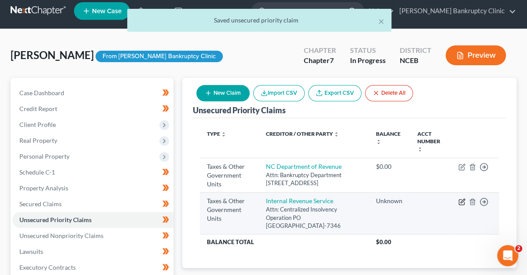
click at [462, 198] on icon "button" at bounding box center [462, 201] width 7 height 7
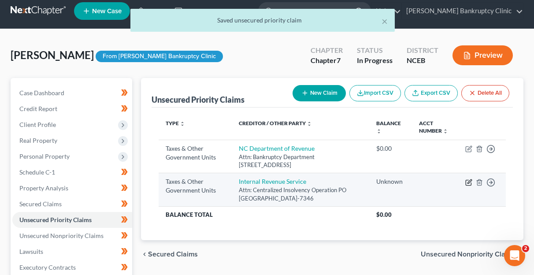
select select "0"
select select "39"
select select "0"
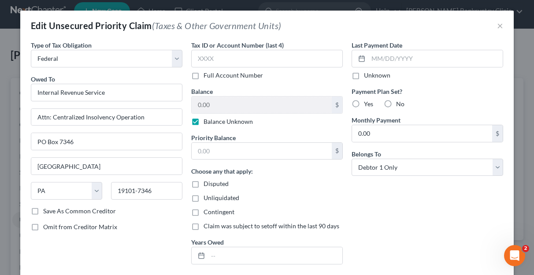
click at [204, 121] on label "Balance Unknown" at bounding box center [228, 121] width 49 height 9
click at [207, 121] on input "Balance Unknown" at bounding box center [210, 120] width 6 height 6
checkbox input "false"
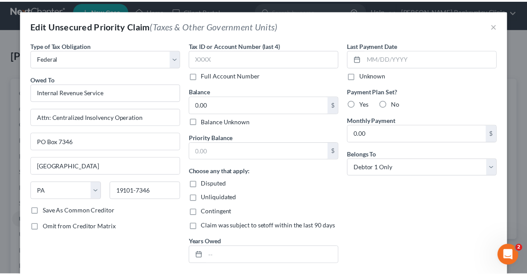
scroll to position [76, 0]
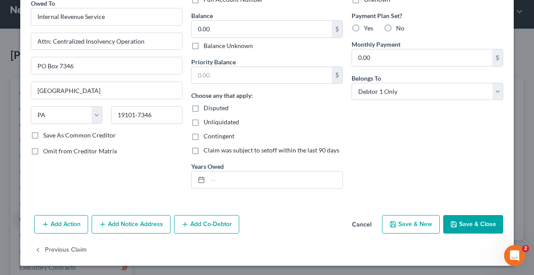
click at [460, 222] on button "Save & Close" at bounding box center [473, 224] width 60 height 19
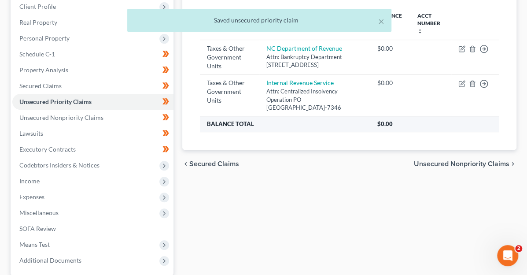
scroll to position [103, 0]
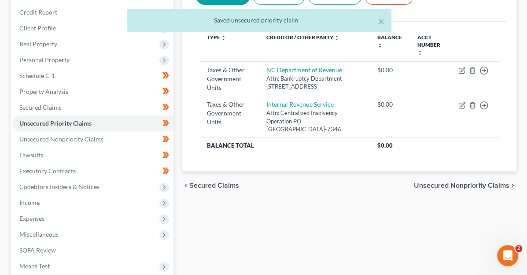
click at [443, 182] on span "Unsecured Nonpriority Claims" at bounding box center [462, 185] width 96 height 7
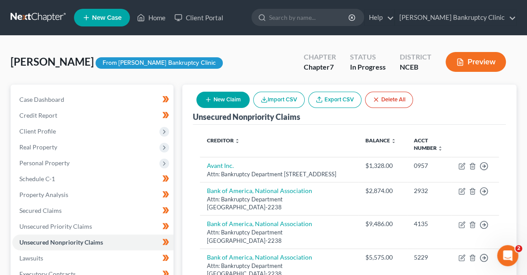
click at [463, 67] on button "Preview" at bounding box center [476, 62] width 60 height 20
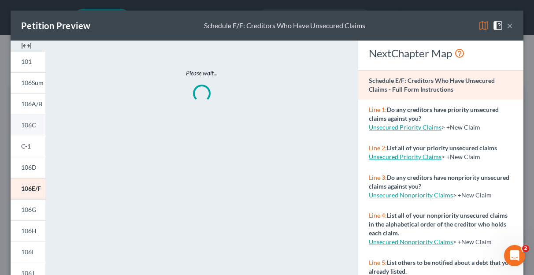
click at [28, 123] on span "106C" at bounding box center [28, 124] width 15 height 7
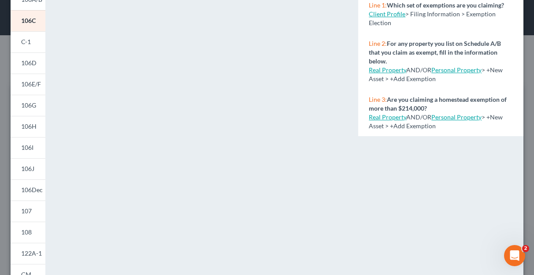
scroll to position [74, 0]
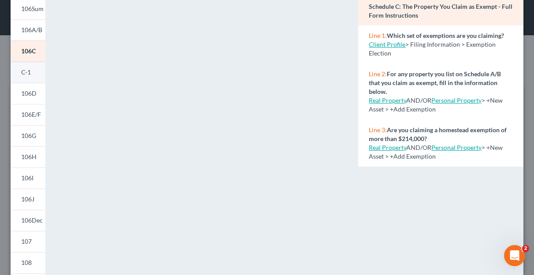
click at [28, 73] on span "C-1" at bounding box center [26, 71] width 10 height 7
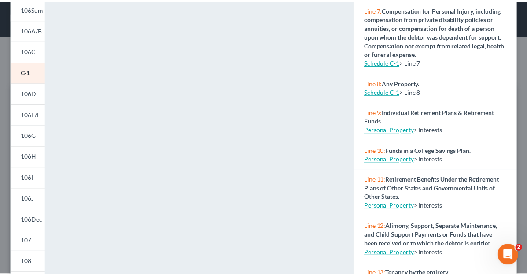
scroll to position [193, 0]
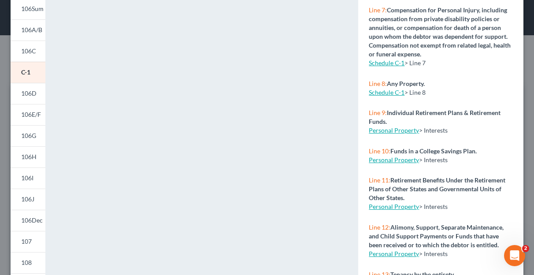
click at [385, 96] on link "Schedule C-1" at bounding box center [387, 92] width 36 height 7
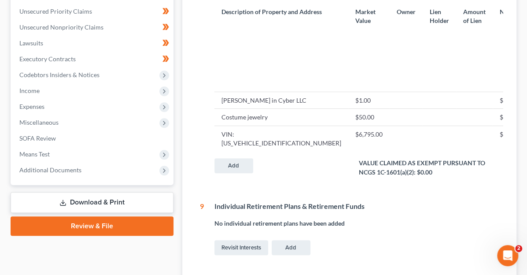
scroll to position [216, 0]
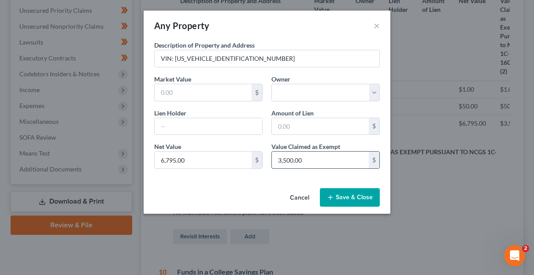
click at [306, 160] on input "3,500.00" at bounding box center [320, 160] width 97 height 17
type input "3,295"
click at [343, 193] on button "Save & Close" at bounding box center [350, 197] width 60 height 19
select select
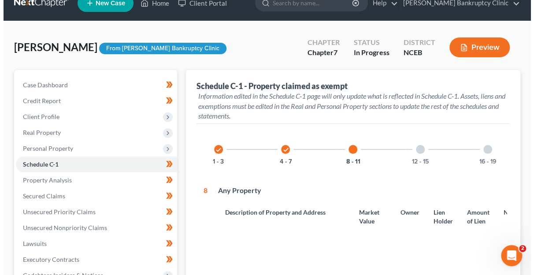
scroll to position [0, 0]
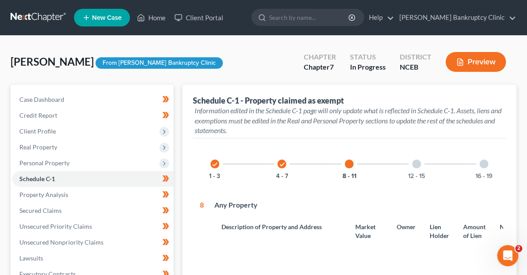
click at [466, 61] on button "Preview" at bounding box center [476, 62] width 60 height 20
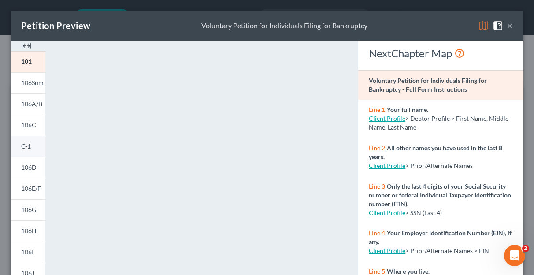
click at [24, 143] on span "C-1" at bounding box center [26, 145] width 10 height 7
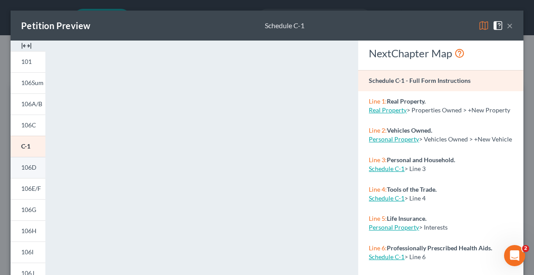
click at [28, 168] on span "106D" at bounding box center [28, 166] width 15 height 7
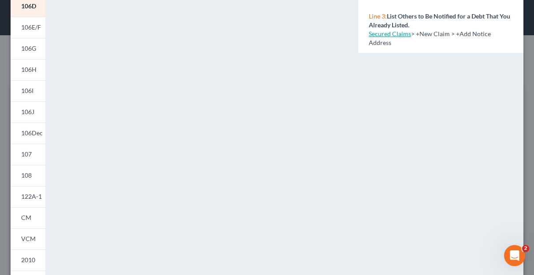
scroll to position [163, 0]
click at [33, 22] on span "106E/F" at bounding box center [31, 25] width 20 height 7
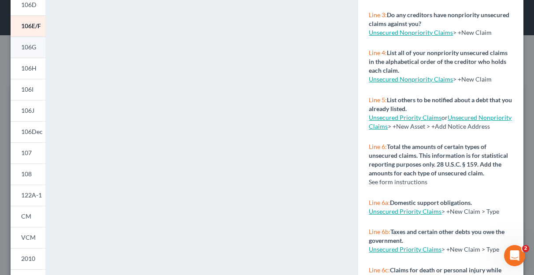
click at [34, 47] on span "106G" at bounding box center [28, 46] width 15 height 7
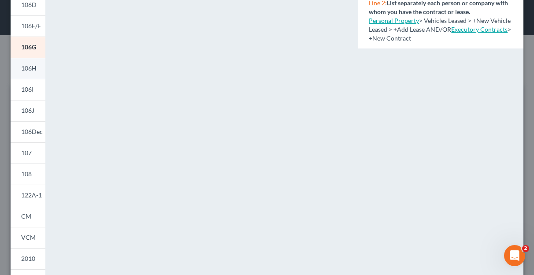
click at [30, 67] on span "106H" at bounding box center [28, 67] width 15 height 7
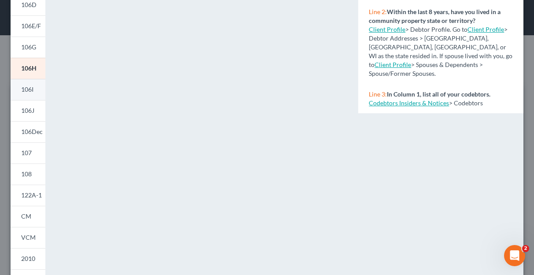
click at [29, 90] on span "106I" at bounding box center [27, 88] width 12 height 7
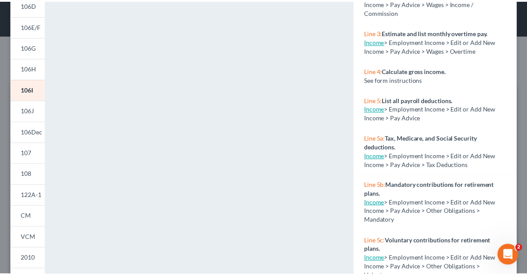
scroll to position [0, 0]
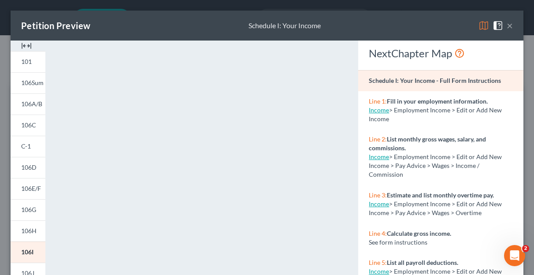
click at [372, 111] on link "Income" at bounding box center [379, 109] width 20 height 7
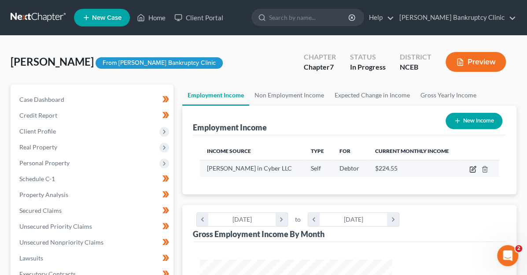
click at [472, 169] on icon "button" at bounding box center [474, 168] width 4 height 4
select select "1"
select select "28"
select select "0"
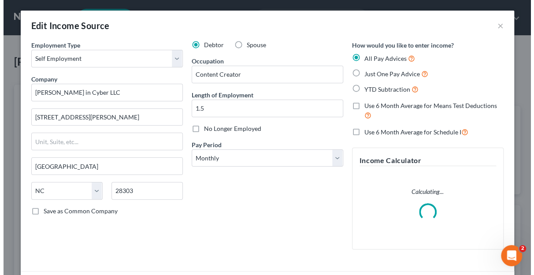
scroll to position [157, 212]
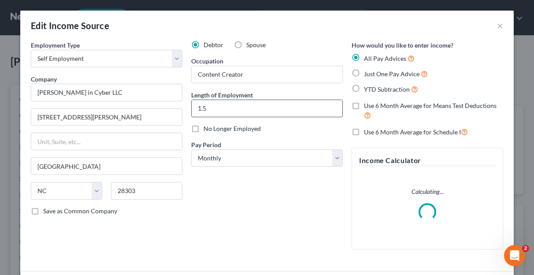
click at [258, 111] on input "1.5" at bounding box center [267, 108] width 151 height 17
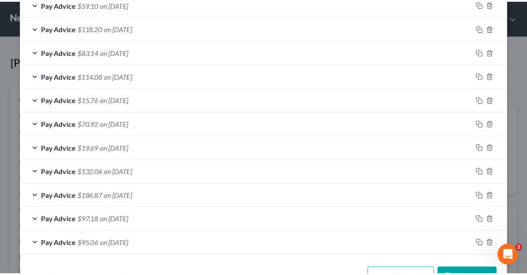
scroll to position [410, 0]
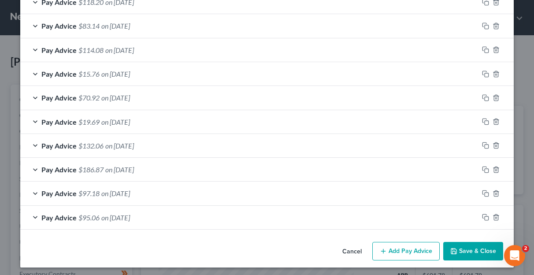
type input "1.5 years"
click at [468, 247] on button "Save & Close" at bounding box center [473, 251] width 60 height 19
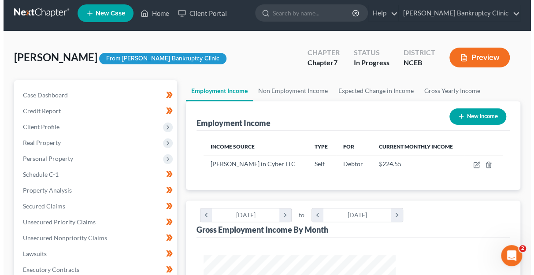
scroll to position [0, 0]
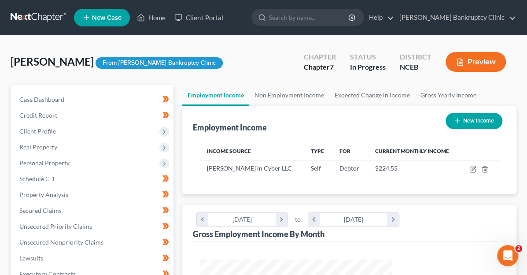
click at [472, 61] on button "Preview" at bounding box center [476, 62] width 60 height 20
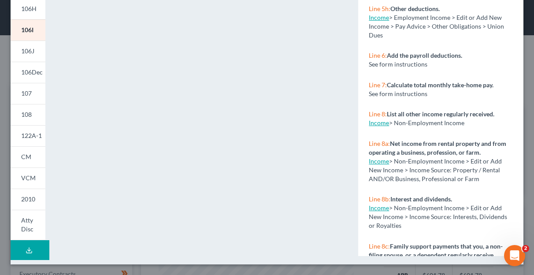
scroll to position [534, 0]
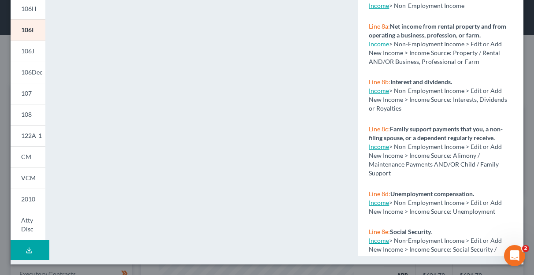
click at [377, 150] on link "Income" at bounding box center [379, 146] width 20 height 7
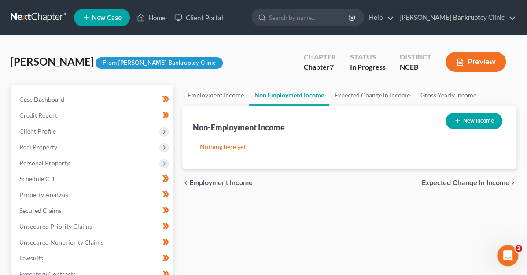
click at [465, 123] on button "New Income" at bounding box center [474, 121] width 57 height 16
select select "0"
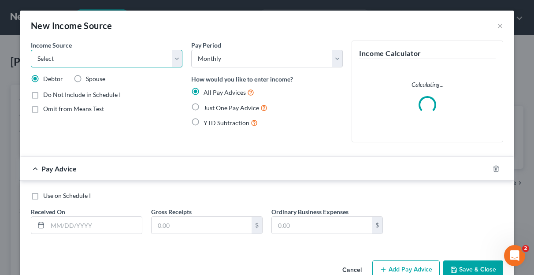
click at [174, 58] on select "Select Unemployment Disability (from employer) Pension Retirement Social Securi…" at bounding box center [107, 59] width 152 height 18
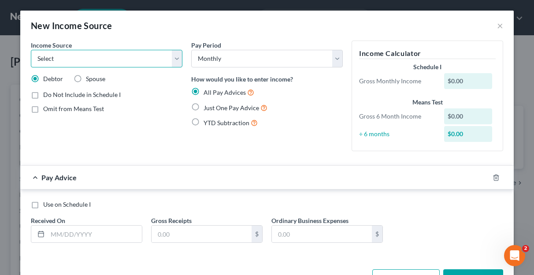
select select "8"
click at [31, 50] on select "Select Unemployment Disability (from employer) Pension Retirement Social Securi…" at bounding box center [107, 59] width 152 height 18
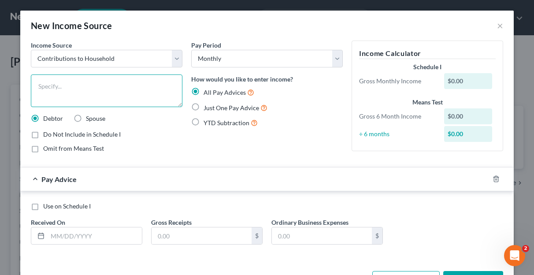
click at [139, 89] on textarea at bounding box center [107, 90] width 152 height 33
click at [455, 81] on div "$0.00" at bounding box center [468, 81] width 48 height 16
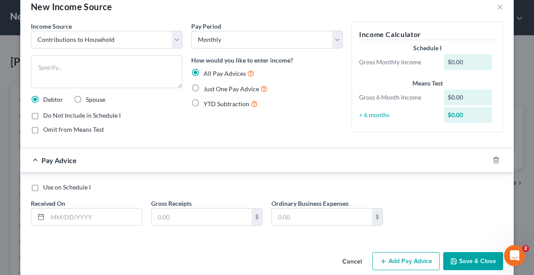
scroll to position [20, 0]
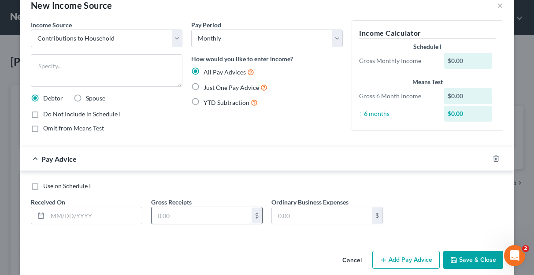
click at [217, 211] on input "text" at bounding box center [202, 215] width 100 height 17
type input "100"
click at [465, 253] on button "Save & Close" at bounding box center [473, 260] width 60 height 19
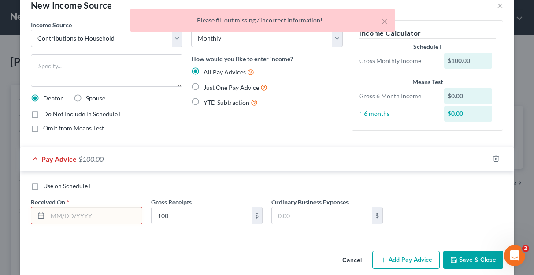
click at [107, 214] on input "text" at bounding box center [95, 215] width 94 height 17
click at [38, 214] on rect at bounding box center [40, 215] width 5 height 5
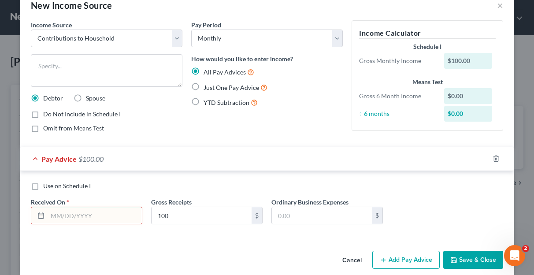
click at [57, 218] on input "text" at bounding box center [95, 215] width 94 height 17
click at [43, 185] on label "Use on Schedule I" at bounding box center [67, 186] width 48 height 9
click at [47, 185] on input "Use on Schedule I" at bounding box center [50, 185] width 6 height 6
checkbox input "true"
click at [78, 215] on input "text" at bounding box center [95, 215] width 94 height 17
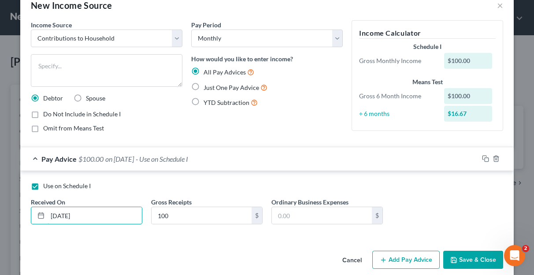
type input "[DATE]"
click at [204, 87] on label "Just One Pay Advice" at bounding box center [236, 87] width 64 height 10
click at [207, 87] on input "Just One Pay Advice" at bounding box center [210, 85] width 6 height 6
radio input "true"
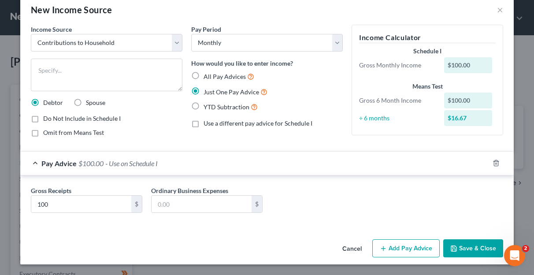
scroll to position [15, 0]
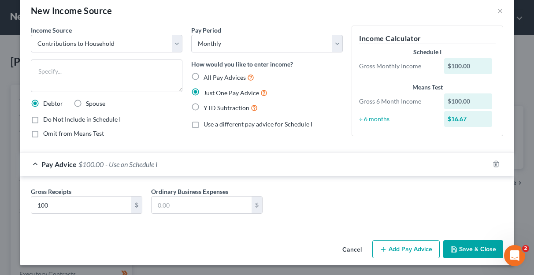
click at [460, 245] on button "Save & Close" at bounding box center [473, 249] width 60 height 19
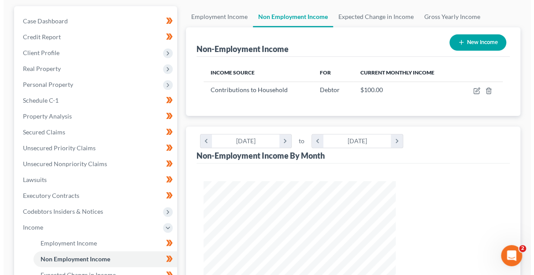
scroll to position [0, 0]
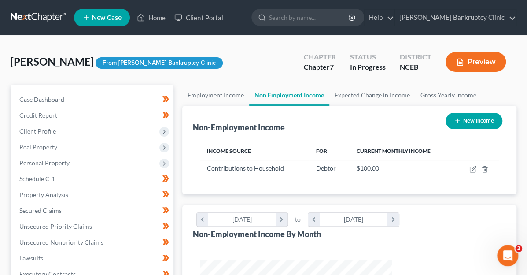
click at [472, 58] on button "Preview" at bounding box center [476, 62] width 60 height 20
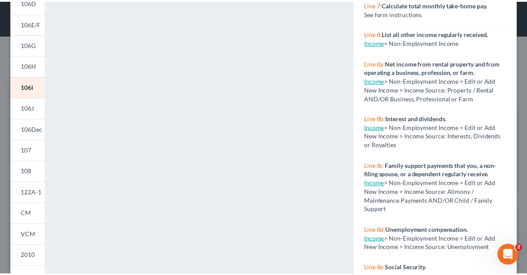
scroll to position [571, 0]
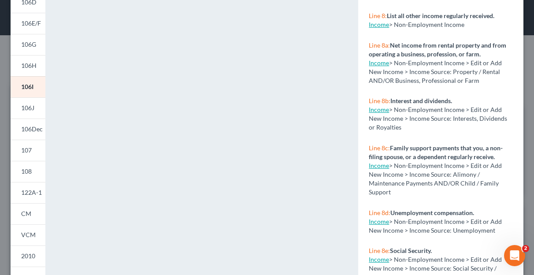
click at [375, 169] on link "Income" at bounding box center [379, 165] width 20 height 7
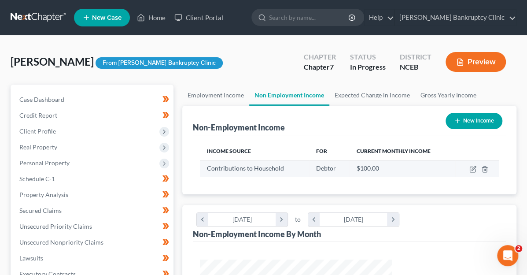
scroll to position [157, 210]
click at [487, 170] on icon "button" at bounding box center [485, 169] width 7 height 7
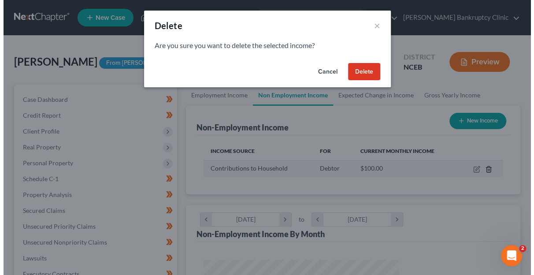
scroll to position [157, 212]
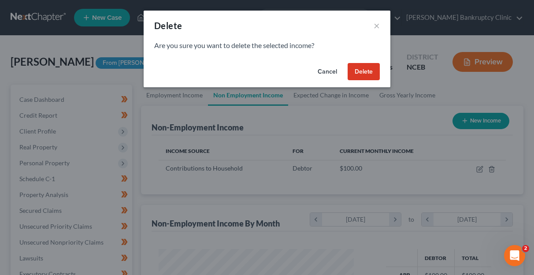
click at [366, 70] on button "Delete" at bounding box center [364, 72] width 32 height 18
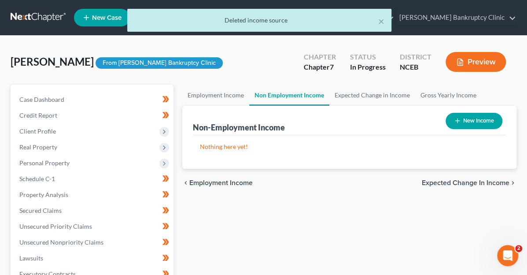
click at [475, 57] on button "Preview" at bounding box center [476, 62] width 60 height 20
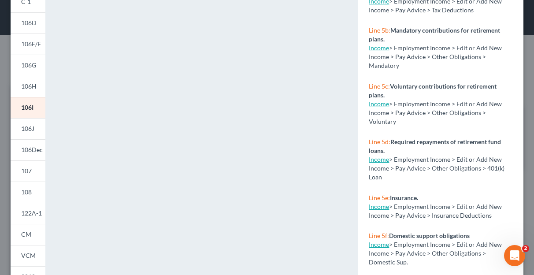
scroll to position [222, 0]
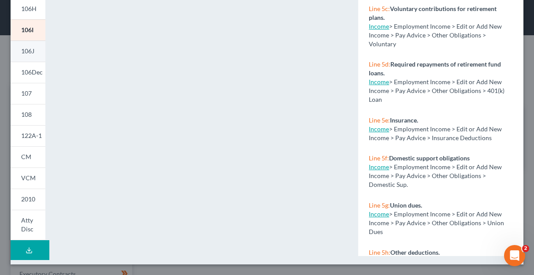
click at [30, 53] on span "106J" at bounding box center [27, 50] width 13 height 7
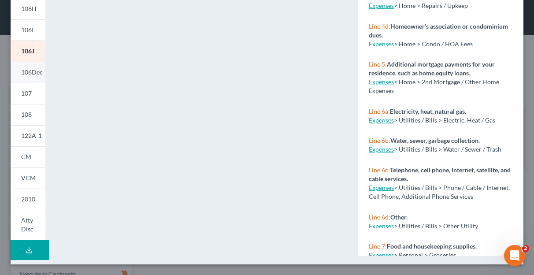
click at [30, 73] on span "106Dec" at bounding box center [32, 71] width 22 height 7
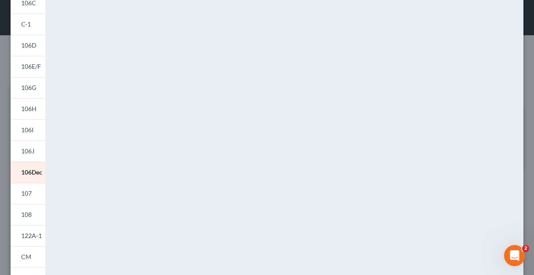
scroll to position [122, 0]
click at [31, 193] on span "107" at bounding box center [26, 193] width 11 height 7
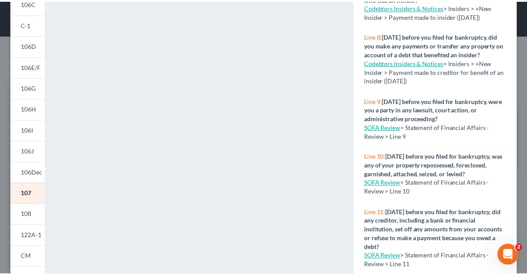
scroll to position [263, 0]
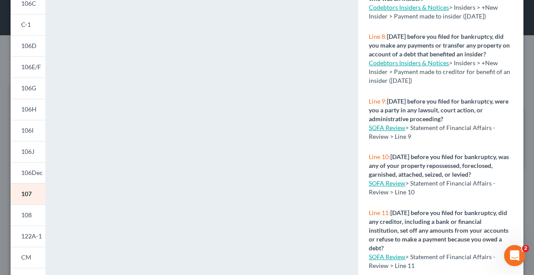
click at [385, 187] on link "SOFA Review" at bounding box center [387, 182] width 37 height 7
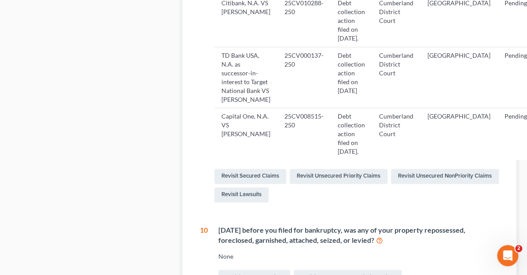
scroll to position [464, 0]
click at [215, 203] on link "Revisit Lawsuits" at bounding box center [242, 195] width 54 height 15
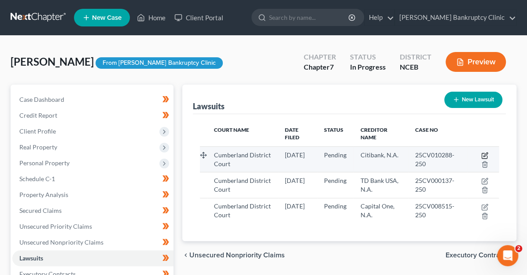
click at [484, 152] on icon "button" at bounding box center [486, 154] width 4 height 4
select select "28"
select select "0"
select select "4"
select select "26"
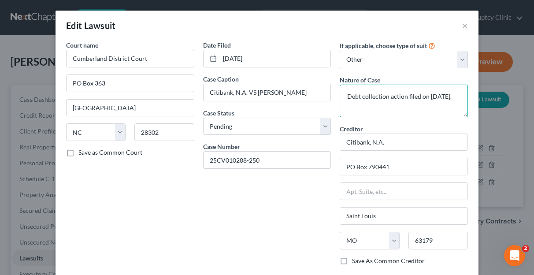
drag, startPoint x: 391, startPoint y: 105, endPoint x: 406, endPoint y: 98, distance: 16.7
click at [406, 98] on textarea "Debt collection action filed on [DATE]." at bounding box center [404, 101] width 128 height 33
click at [397, 102] on textarea "Debt collection action filed on [DATE]." at bounding box center [404, 101] width 128 height 33
drag, startPoint x: 392, startPoint y: 104, endPoint x: 404, endPoint y: 96, distance: 14.2
click at [404, 96] on textarea "Debt collection action filed on [DATE]." at bounding box center [404, 101] width 128 height 33
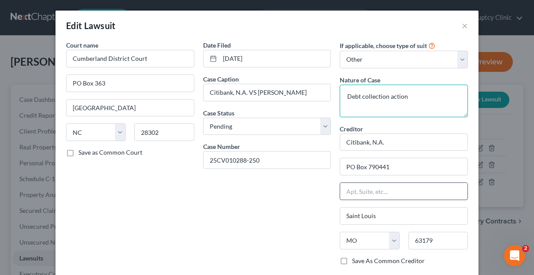
scroll to position [89, 0]
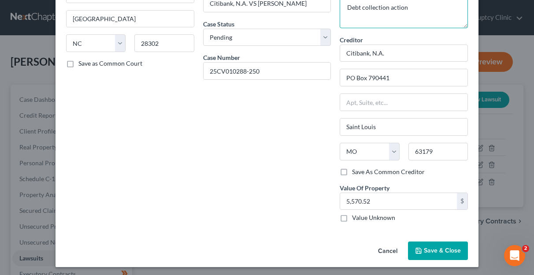
type textarea "Debt collection action"
click at [436, 247] on span "Save & Close" at bounding box center [442, 250] width 37 height 7
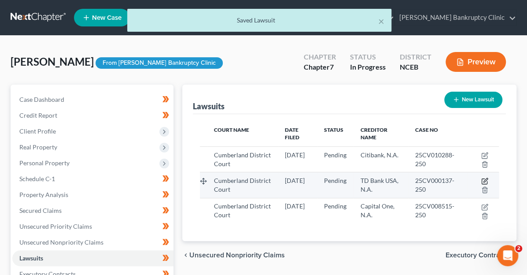
click at [482, 178] on icon "button" at bounding box center [485, 181] width 7 height 7
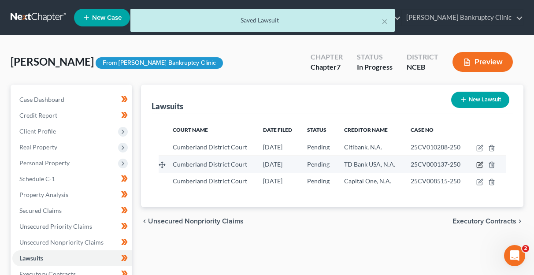
select select "28"
select select "0"
select select "4"
select select "45"
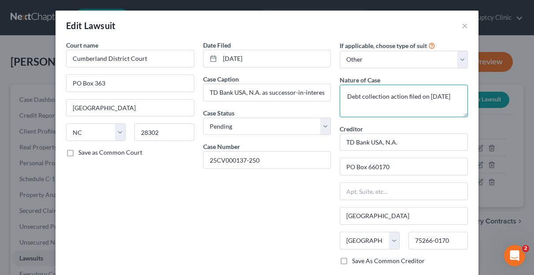
drag, startPoint x: 393, startPoint y: 104, endPoint x: 403, endPoint y: 96, distance: 12.8
click at [403, 96] on textarea "Debt collection action filed on [DATE]" at bounding box center [404, 101] width 128 height 33
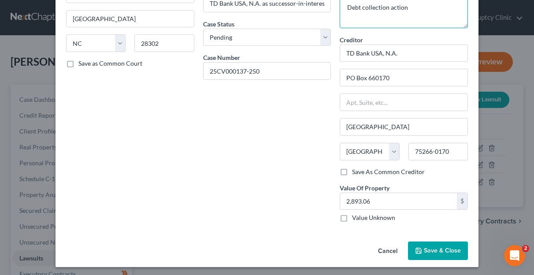
type textarea "Debt collection action"
click at [430, 247] on span "Save & Close" at bounding box center [442, 250] width 37 height 7
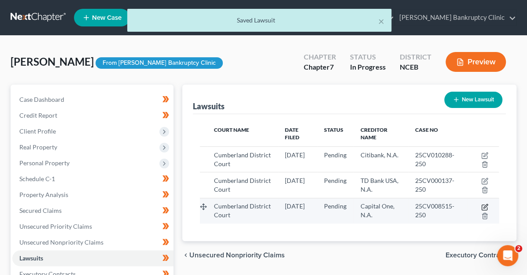
click at [484, 204] on icon "button" at bounding box center [486, 206] width 4 height 4
select select "28"
select select "0"
select select "4"
select select "48"
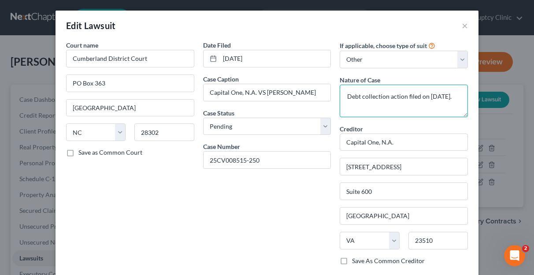
drag, startPoint x: 393, startPoint y: 101, endPoint x: 402, endPoint y: 95, distance: 10.1
click at [402, 95] on textarea "Debt collection action filed on [DATE]." at bounding box center [404, 101] width 128 height 33
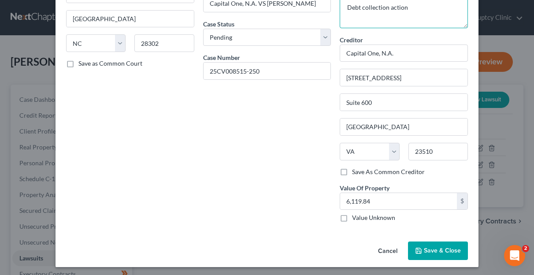
type textarea "Debt collection action"
click at [432, 243] on button "Save & Close" at bounding box center [438, 250] width 60 height 19
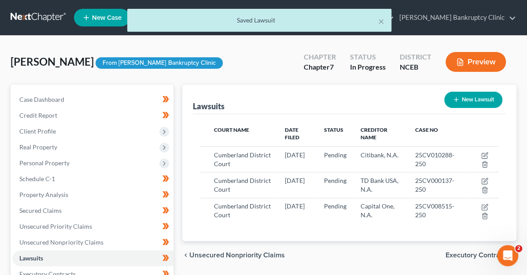
click at [470, 62] on button "Preview" at bounding box center [476, 62] width 60 height 20
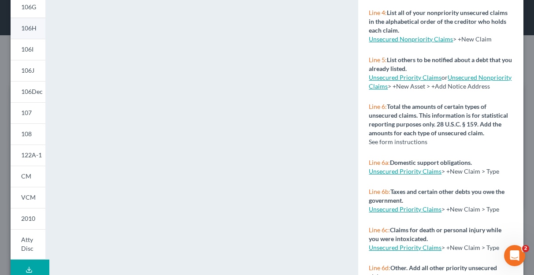
scroll to position [214, 0]
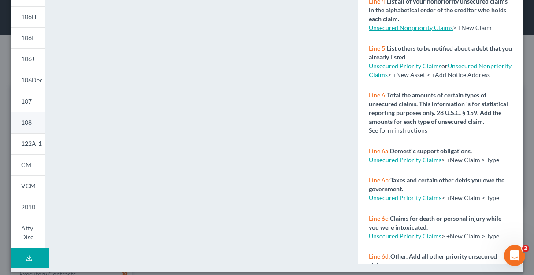
click at [27, 121] on span "108" at bounding box center [26, 122] width 11 height 7
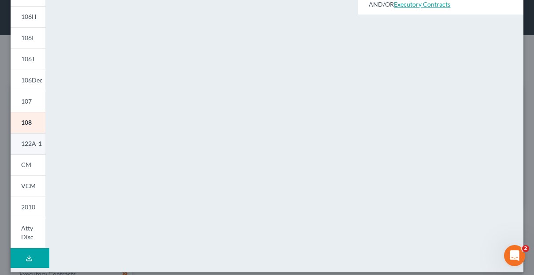
click at [31, 145] on span "122A-1" at bounding box center [31, 143] width 21 height 7
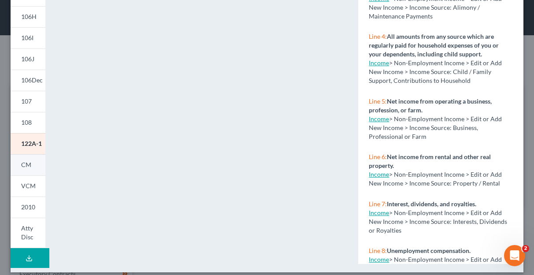
click at [26, 162] on span "CM" at bounding box center [26, 164] width 10 height 7
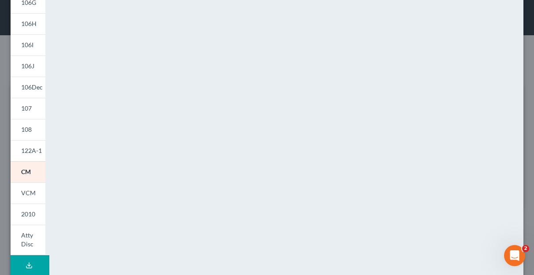
scroll to position [222, 0]
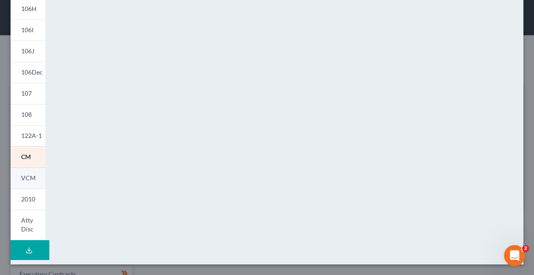
click at [30, 176] on span "VCM" at bounding box center [28, 177] width 15 height 7
click at [32, 157] on link "CM" at bounding box center [28, 156] width 35 height 21
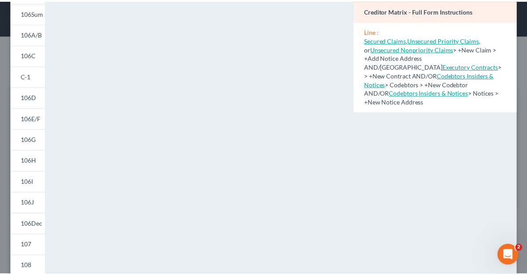
scroll to position [0, 0]
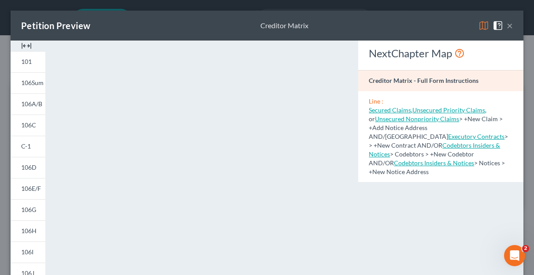
click at [507, 26] on button "×" at bounding box center [510, 25] width 6 height 11
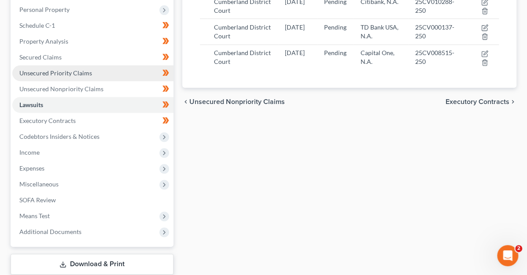
scroll to position [154, 0]
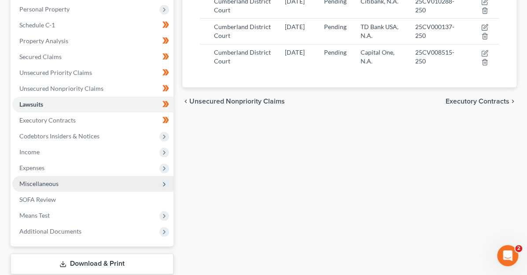
click at [48, 181] on span "Miscellaneous" at bounding box center [38, 183] width 39 height 7
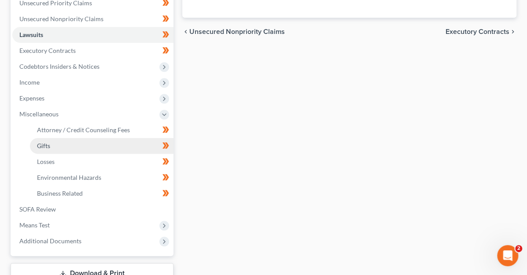
scroll to position [223, 0]
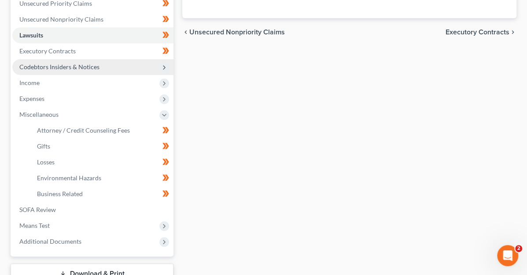
click at [60, 65] on span "Codebtors Insiders & Notices" at bounding box center [59, 66] width 80 height 7
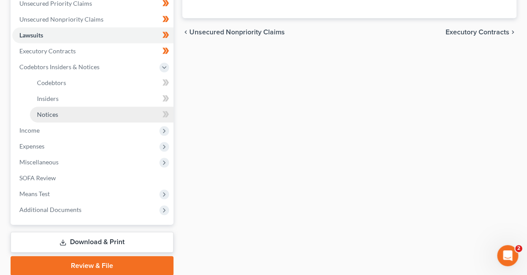
click at [54, 116] on span "Notices" at bounding box center [47, 114] width 21 height 7
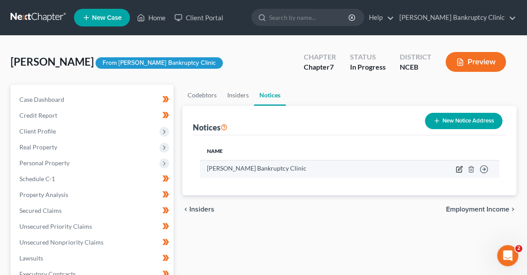
click at [458, 167] on icon "button" at bounding box center [459, 169] width 7 height 7
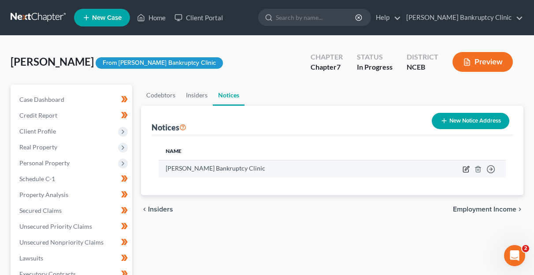
select select "28"
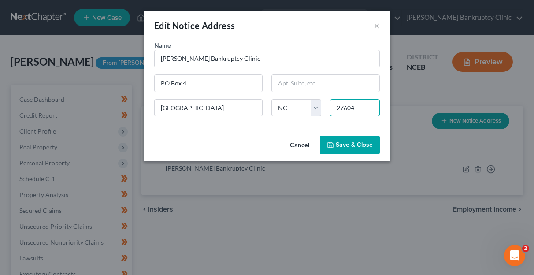
click at [357, 111] on input "27604" at bounding box center [355, 108] width 50 height 18
type input "27602"
click at [352, 143] on span "Save & Close" at bounding box center [354, 144] width 37 height 7
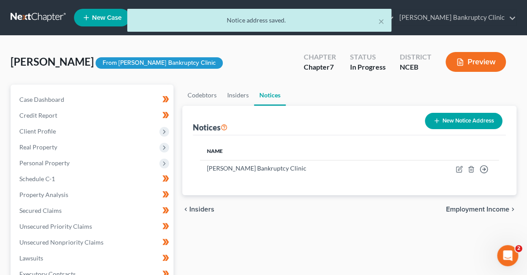
click at [482, 56] on button "Preview" at bounding box center [476, 62] width 60 height 20
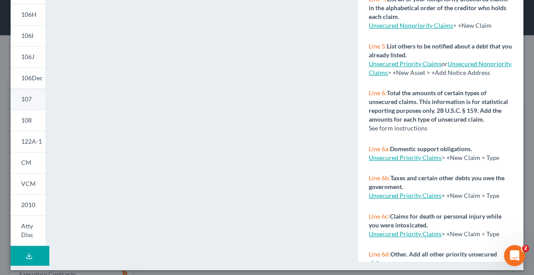
scroll to position [217, 0]
click at [28, 200] on link "2010" at bounding box center [28, 204] width 35 height 21
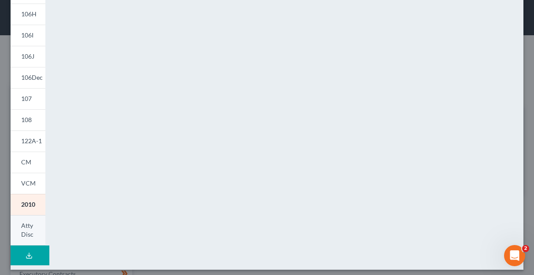
click at [28, 226] on span "Atty Disc" at bounding box center [27, 230] width 12 height 16
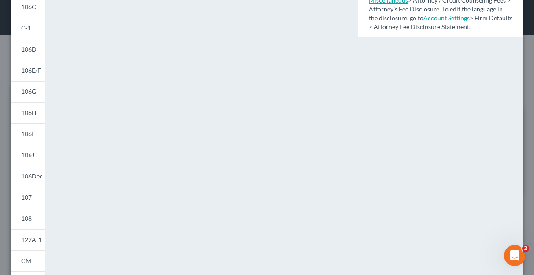
scroll to position [116, 0]
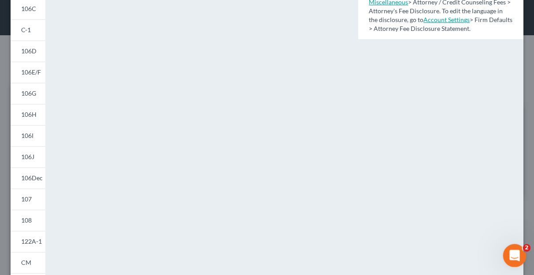
click at [515, 246] on div "Open Intercom Messenger" at bounding box center [513, 254] width 29 height 29
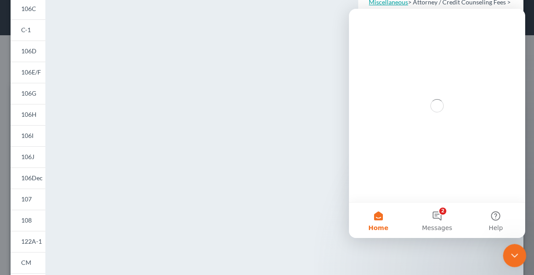
scroll to position [0, 0]
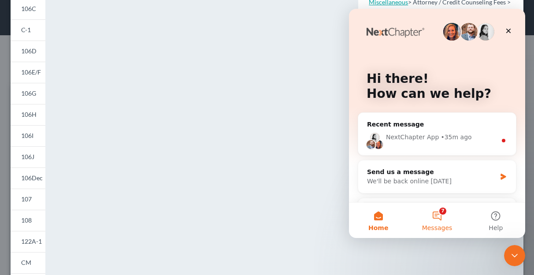
click at [441, 217] on button "7 Messages" at bounding box center [437, 220] width 59 height 35
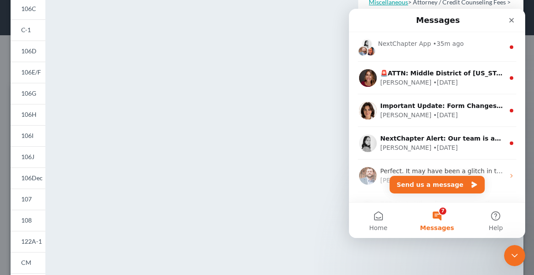
click at [411, 258] on div "NextChapter Map Attorney's Disclosure of Compensation - Full Form Instructions …" at bounding box center [441, 142] width 174 height 437
click at [512, 21] on icon "Close" at bounding box center [511, 20] width 5 height 5
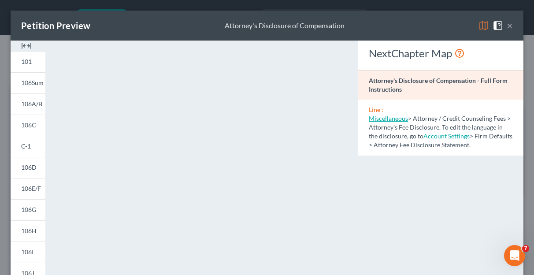
click at [507, 27] on button "×" at bounding box center [510, 25] width 6 height 11
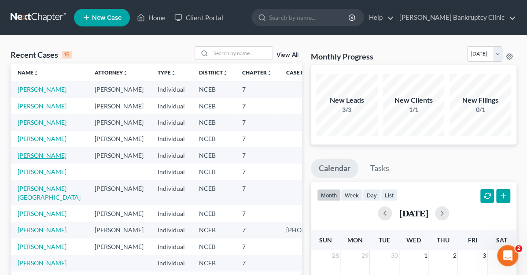
click at [37, 159] on link "[PERSON_NAME]" at bounding box center [42, 155] width 49 height 7
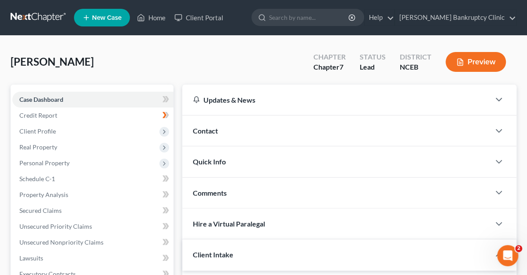
click at [489, 62] on button "Preview" at bounding box center [476, 62] width 60 height 20
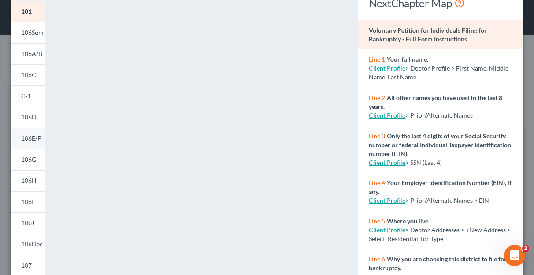
scroll to position [51, 0]
click at [31, 200] on span "106I" at bounding box center [27, 200] width 12 height 7
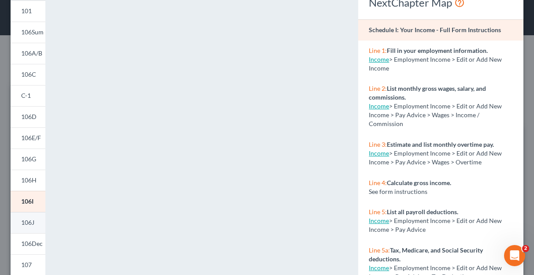
click at [33, 223] on span "106J" at bounding box center [27, 222] width 13 height 7
